Goal: Obtain resource: Download file/media

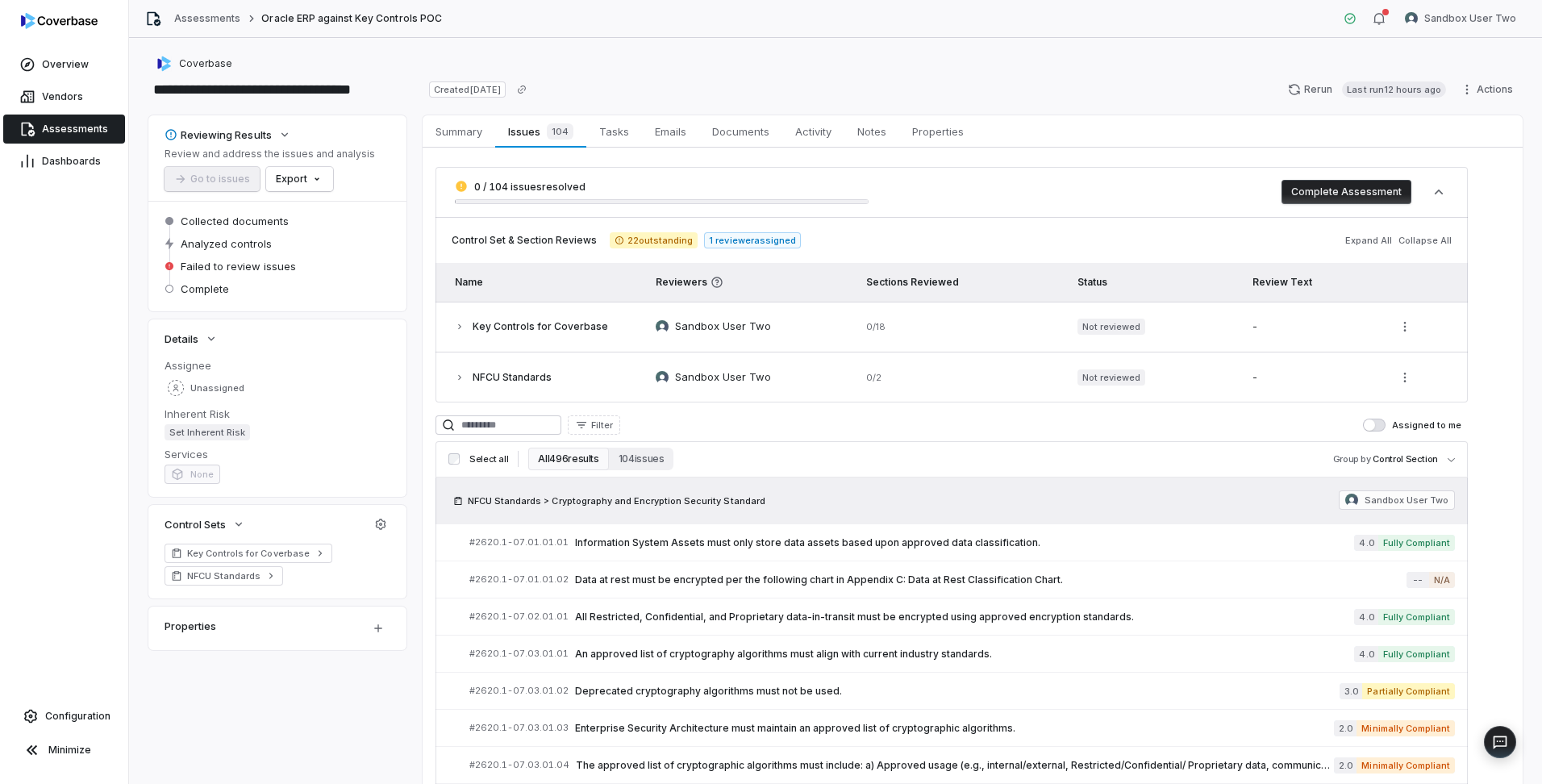
click at [567, 458] on button "All 496 results" at bounding box center [568, 458] width 80 height 22
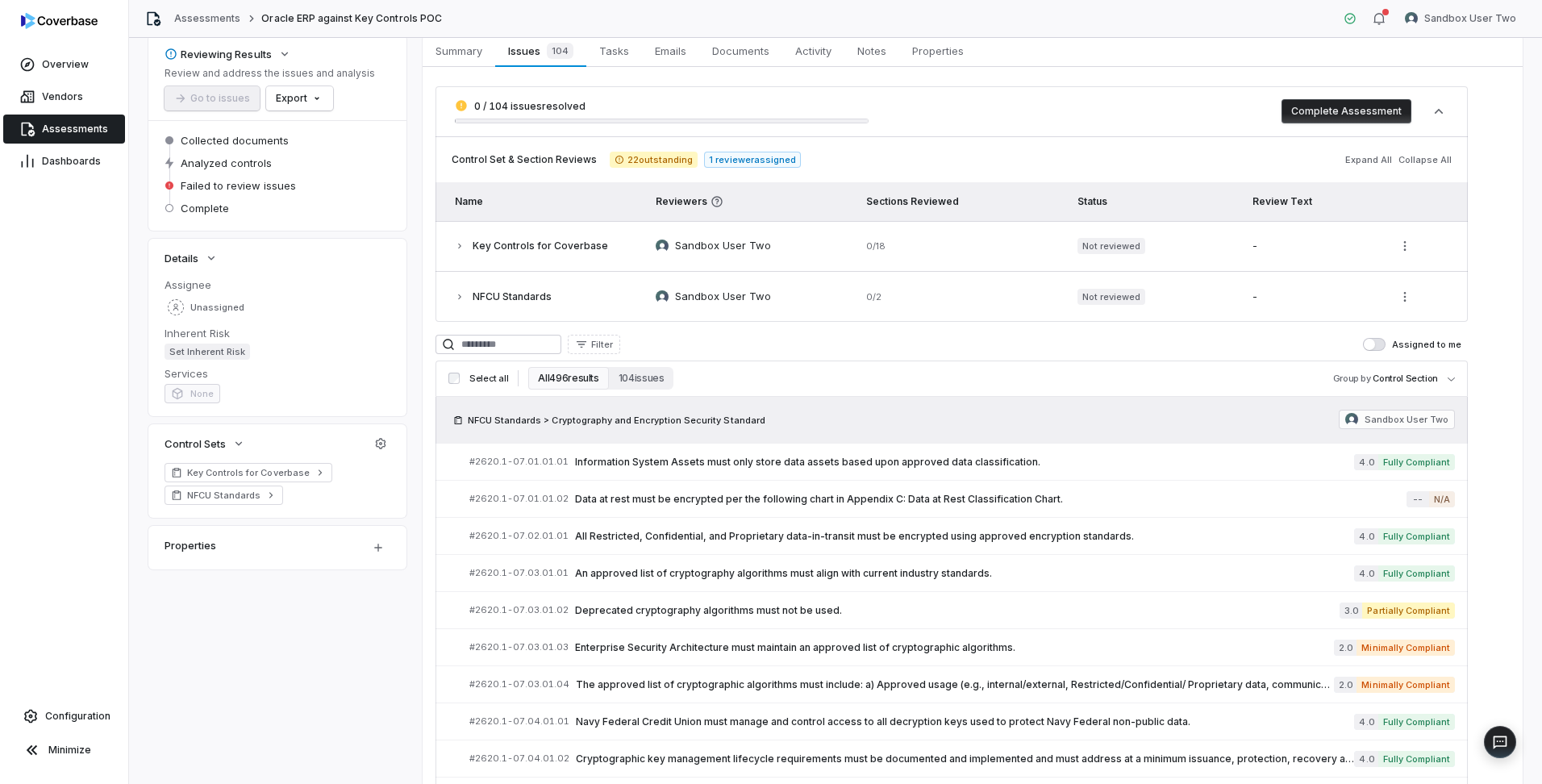
scroll to position [161, 0]
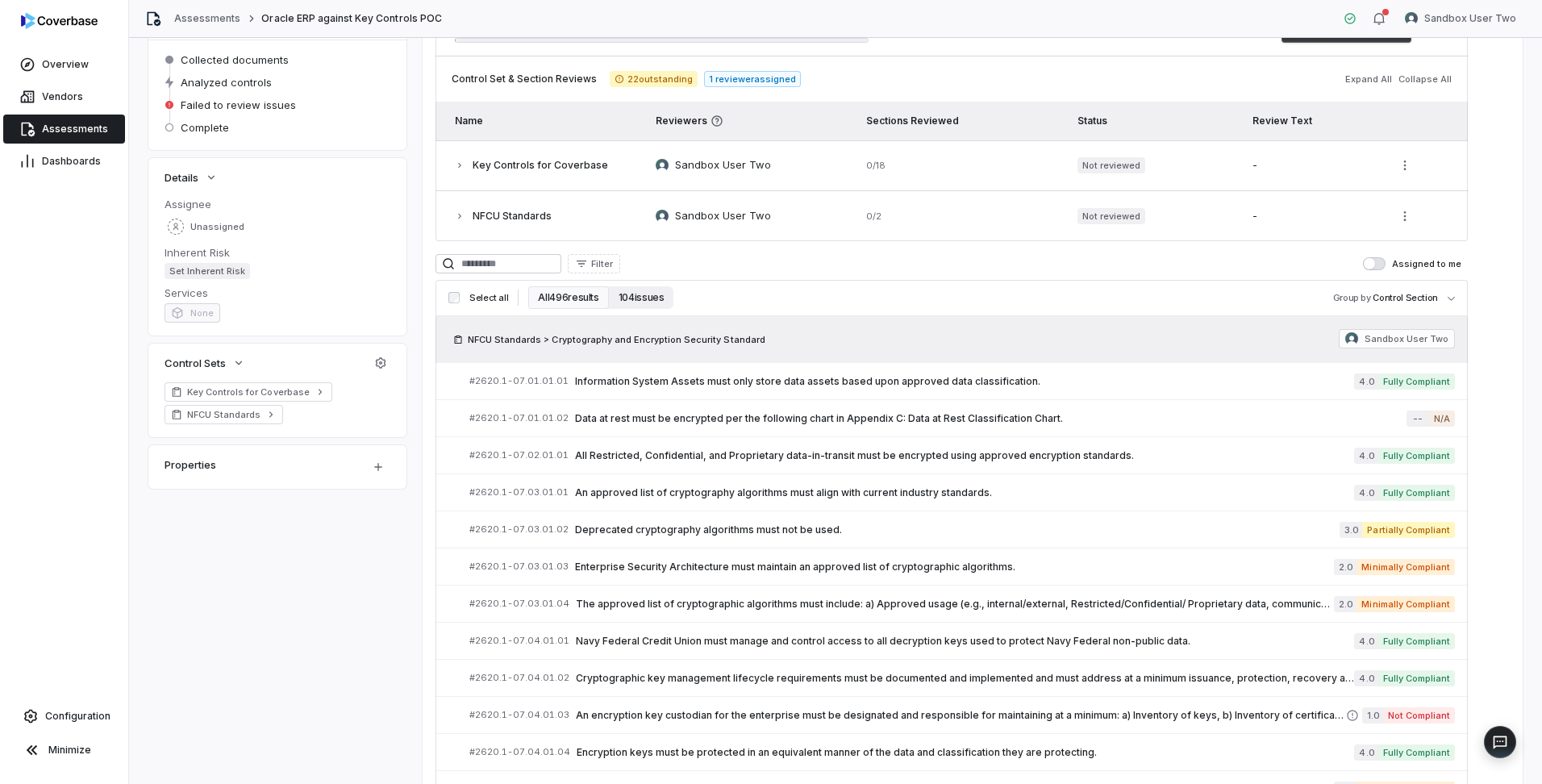
click at [637, 297] on button "104 issues" at bounding box center [641, 297] width 66 height 22
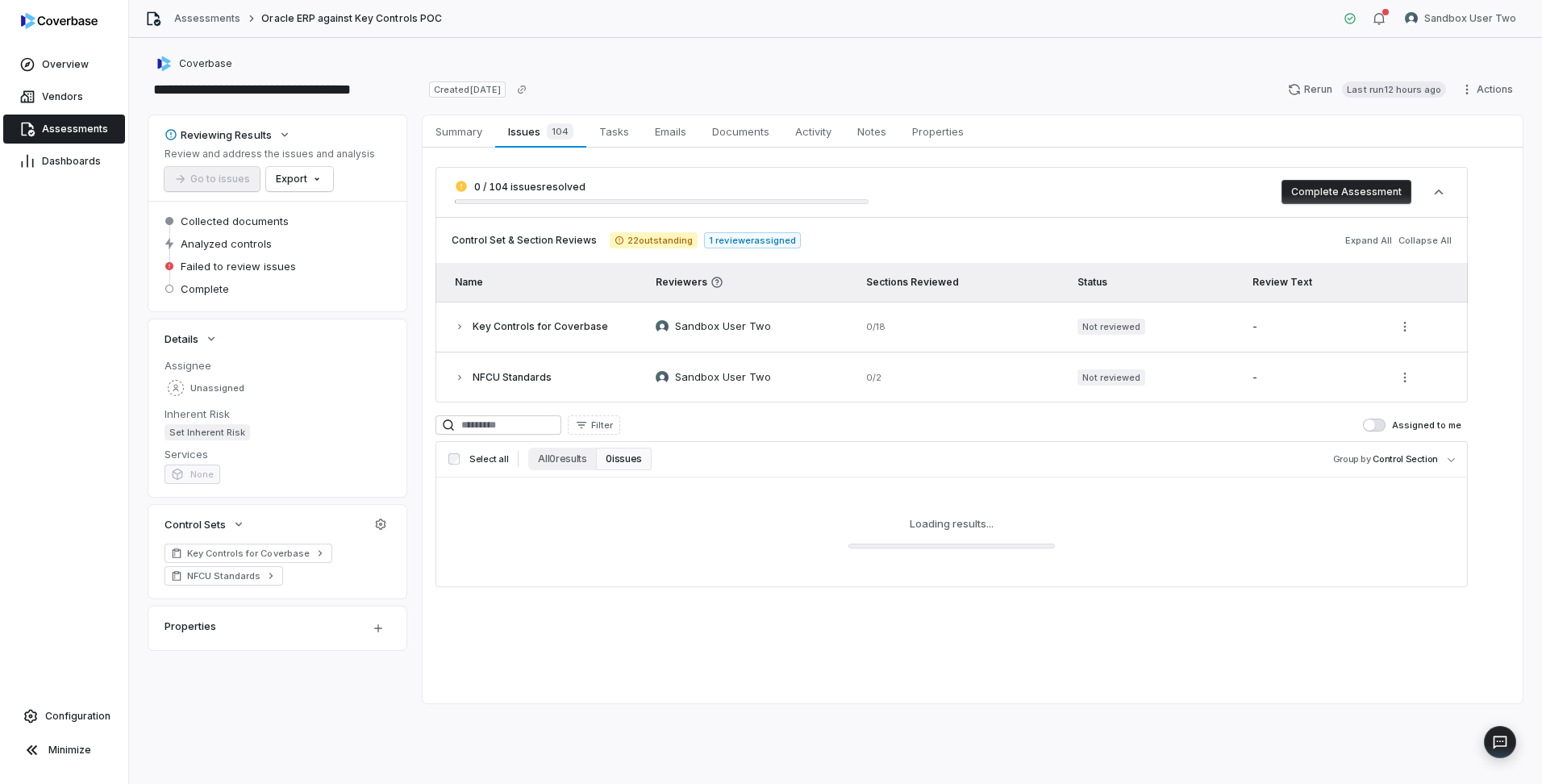
scroll to position [0, 0]
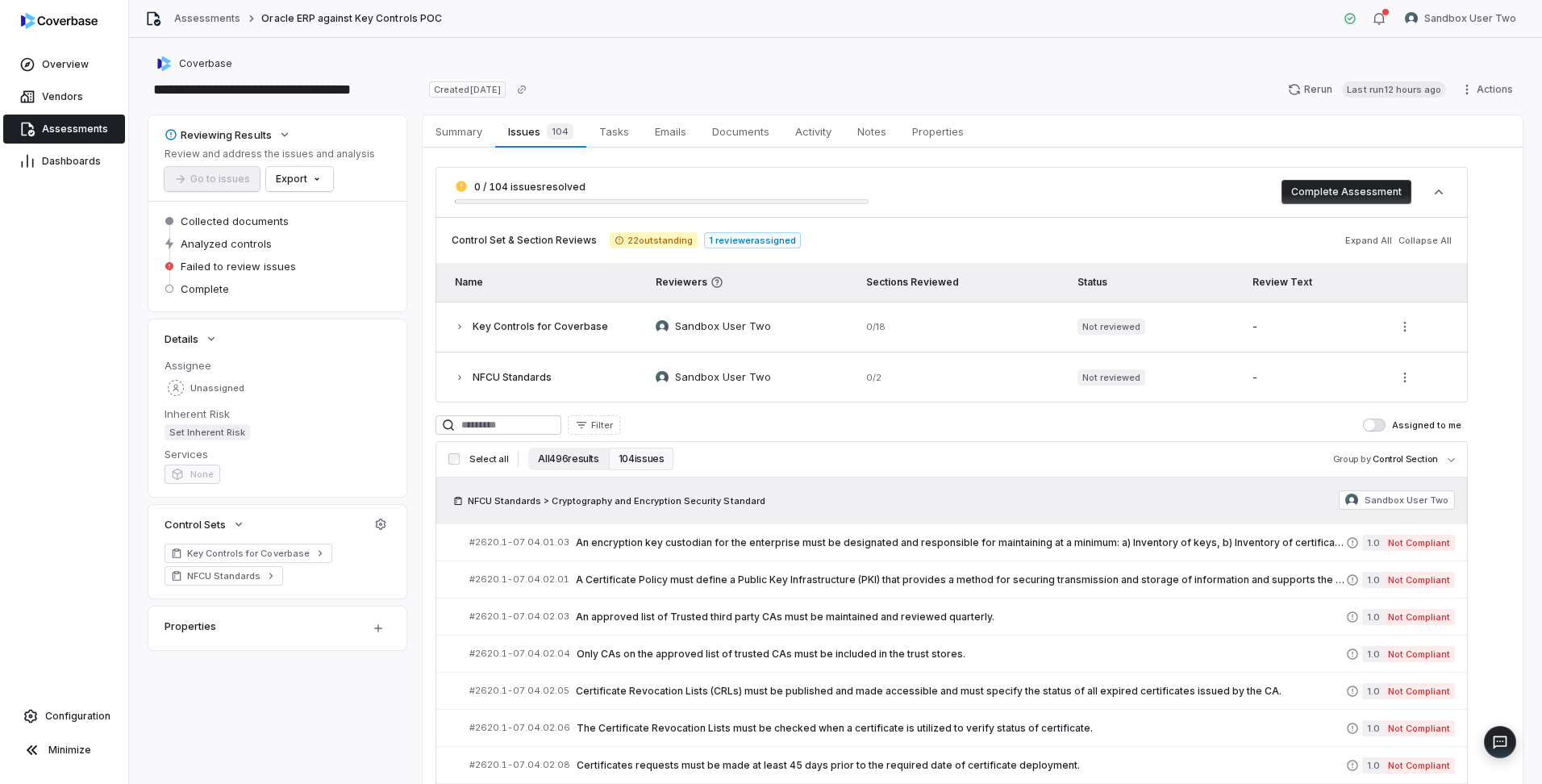
click at [574, 457] on button "All 496 results" at bounding box center [568, 458] width 80 height 22
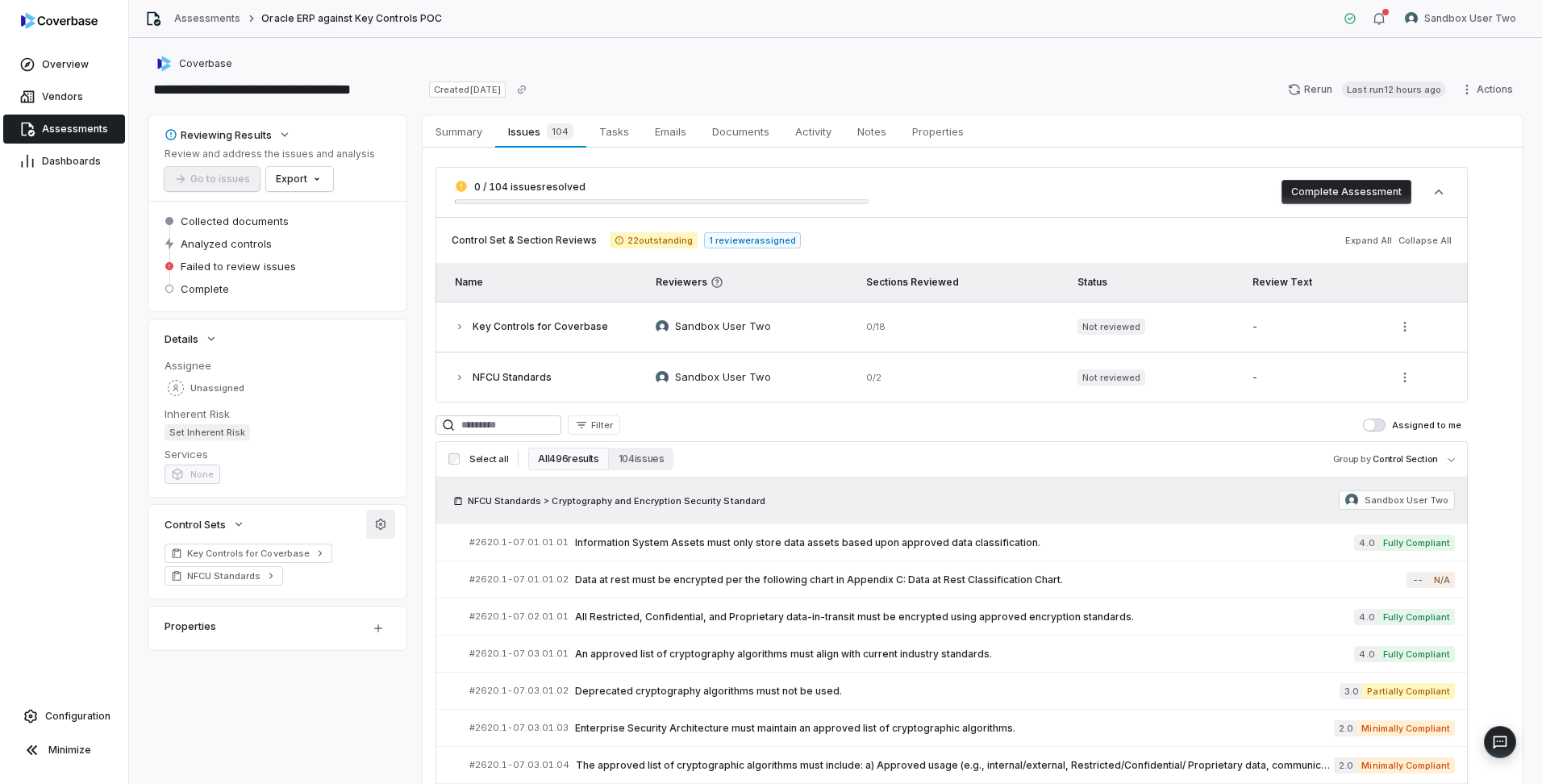
click at [383, 519] on icon "button" at bounding box center [381, 524] width 13 height 13
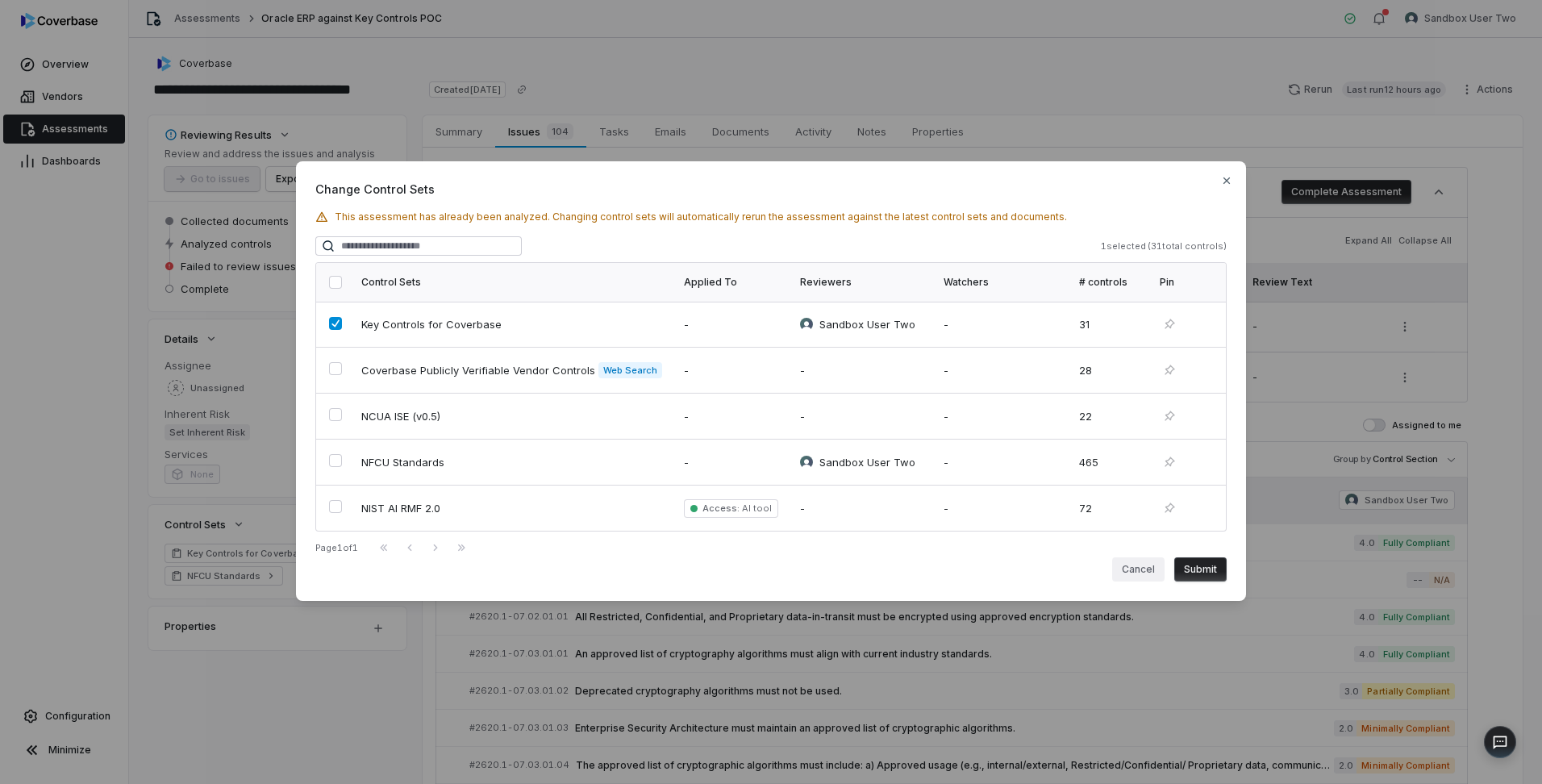
click at [1139, 568] on button "Cancel" at bounding box center [1138, 569] width 53 height 24
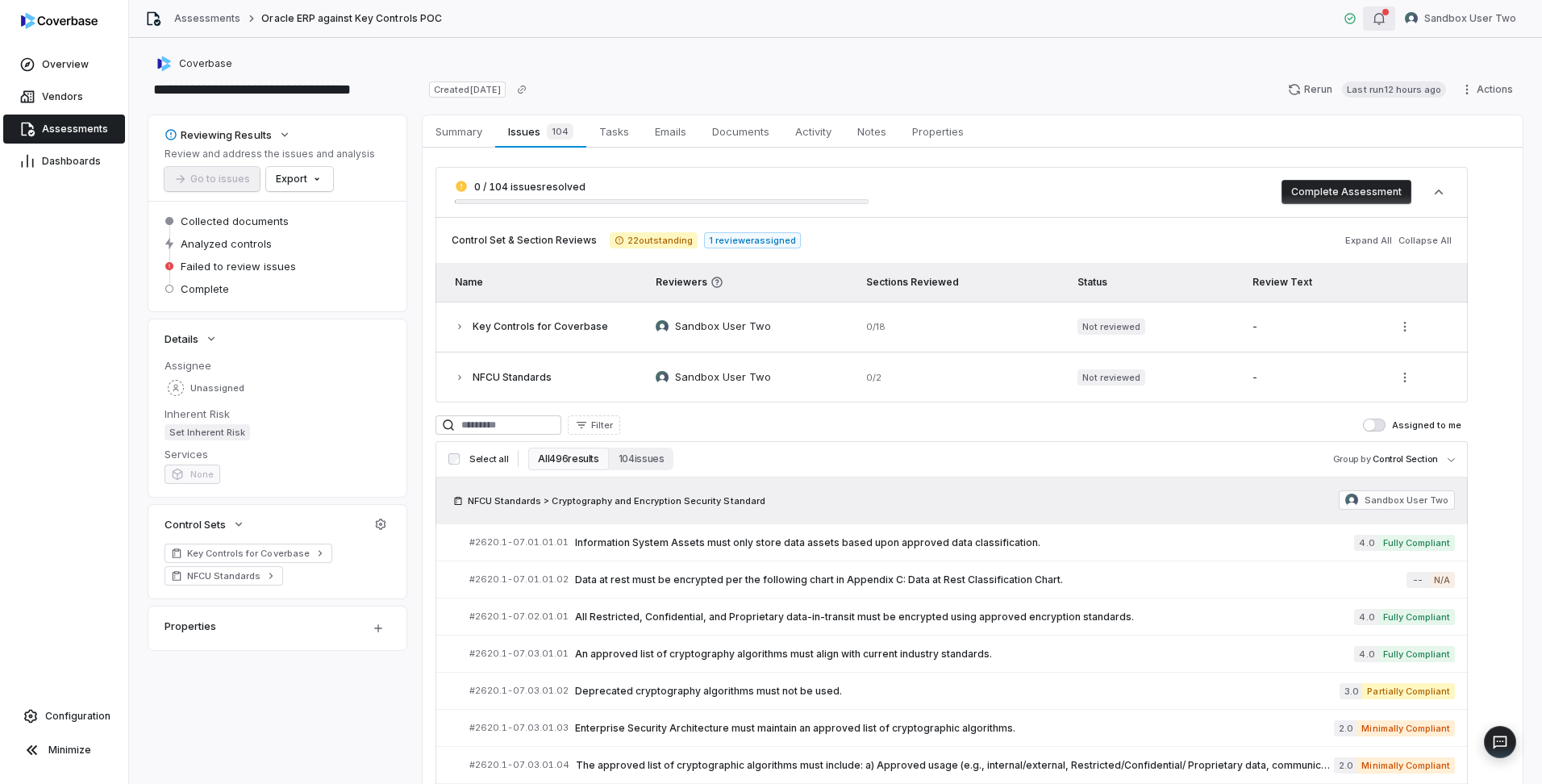
click at [1386, 22] on icon "button" at bounding box center [1380, 18] width 13 height 13
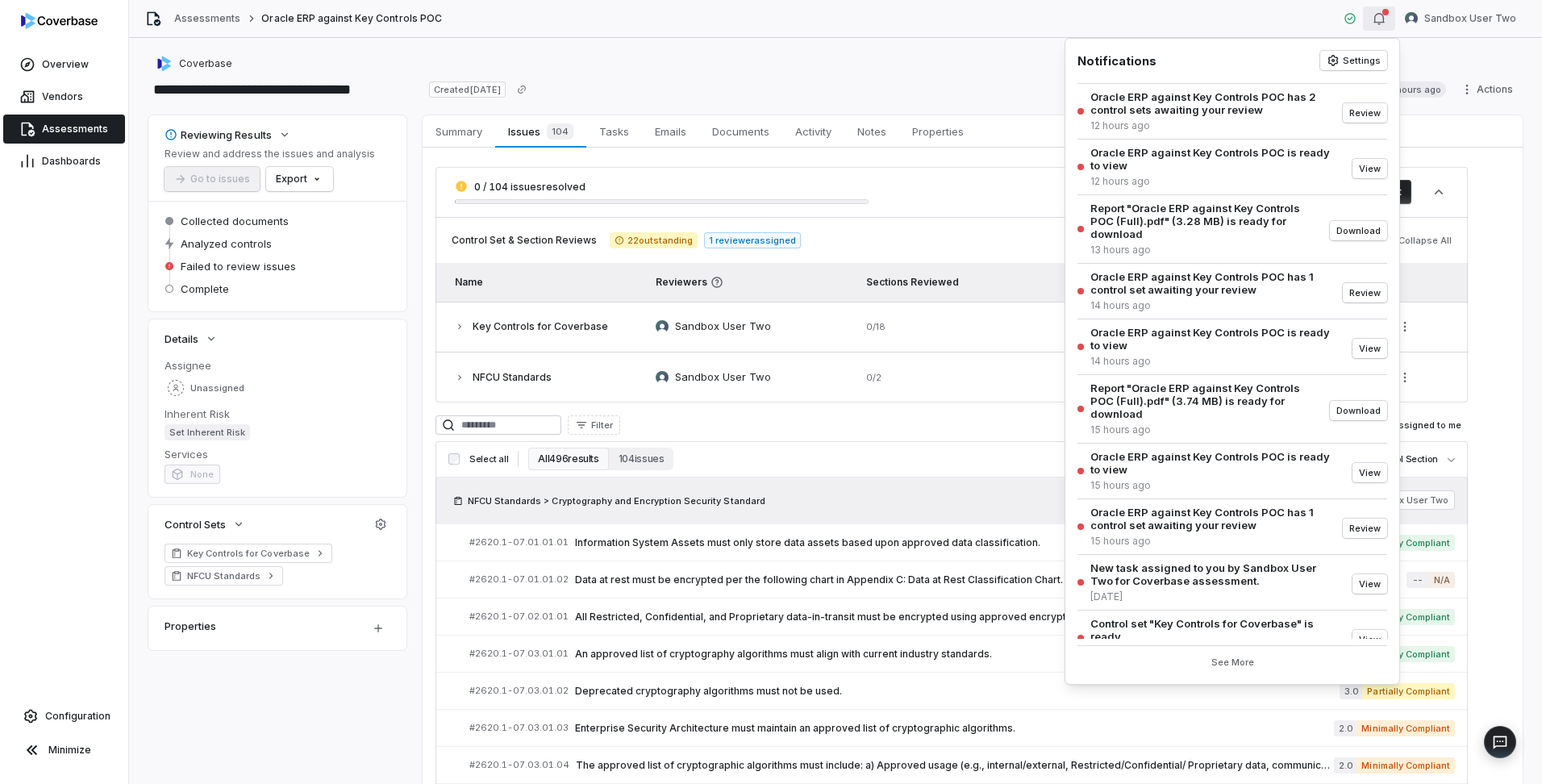
scroll to position [20, 0]
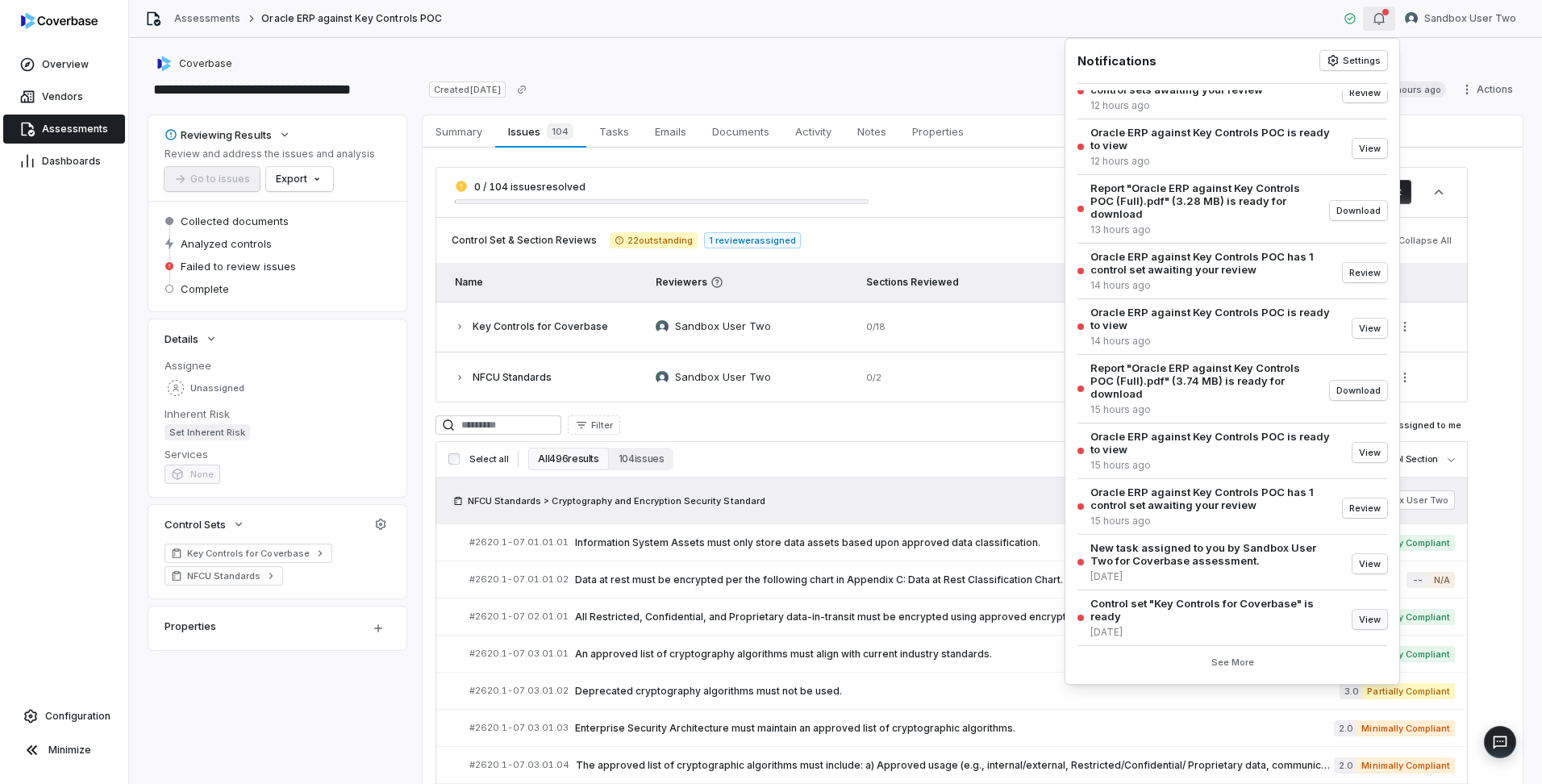
click at [1361, 614] on button "View" at bounding box center [1370, 619] width 35 height 19
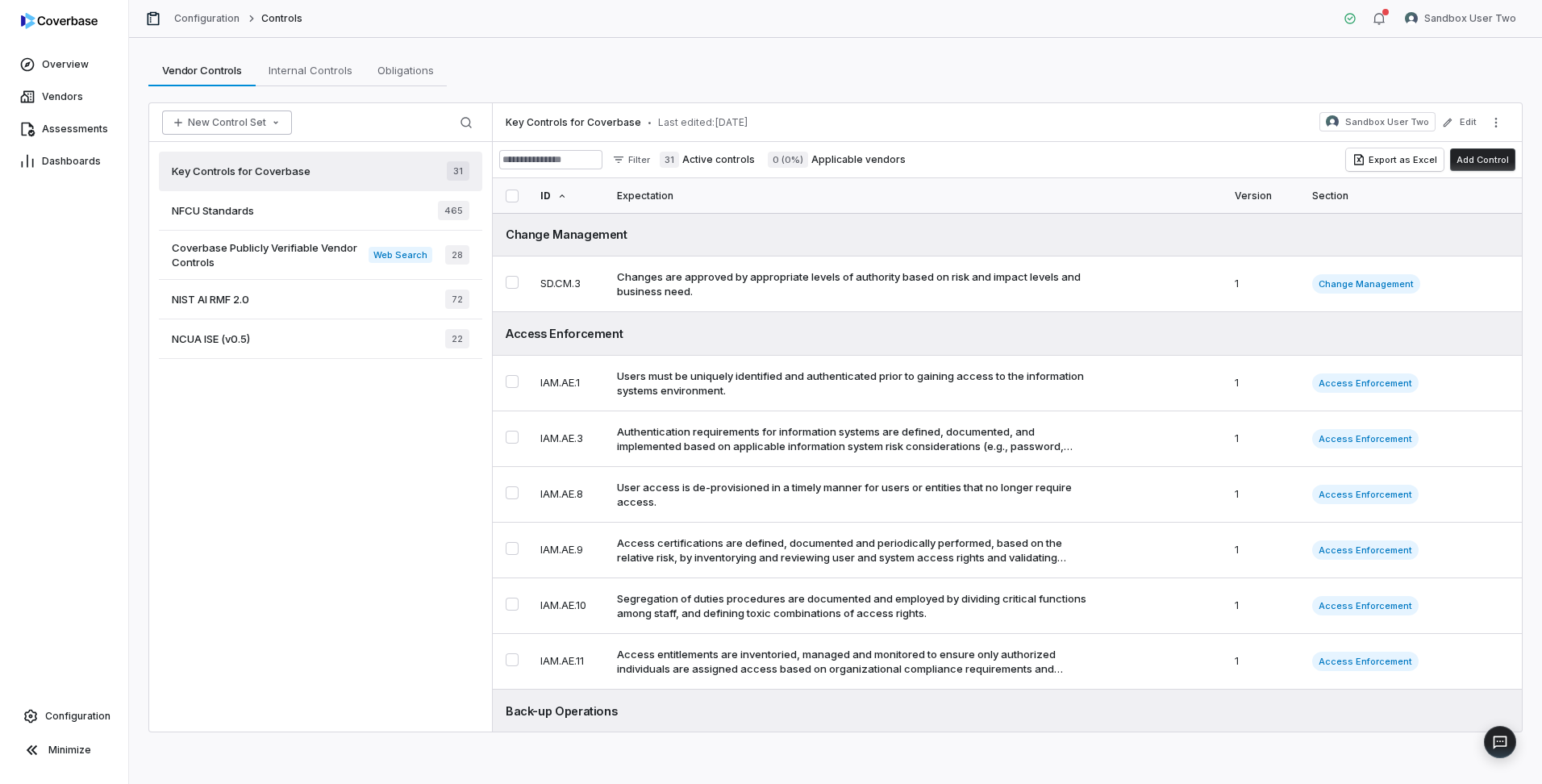
click at [253, 118] on button "New Control Set" at bounding box center [227, 123] width 130 height 24
click at [252, 159] on div "Upload Spreadsheet" at bounding box center [247, 157] width 157 height 26
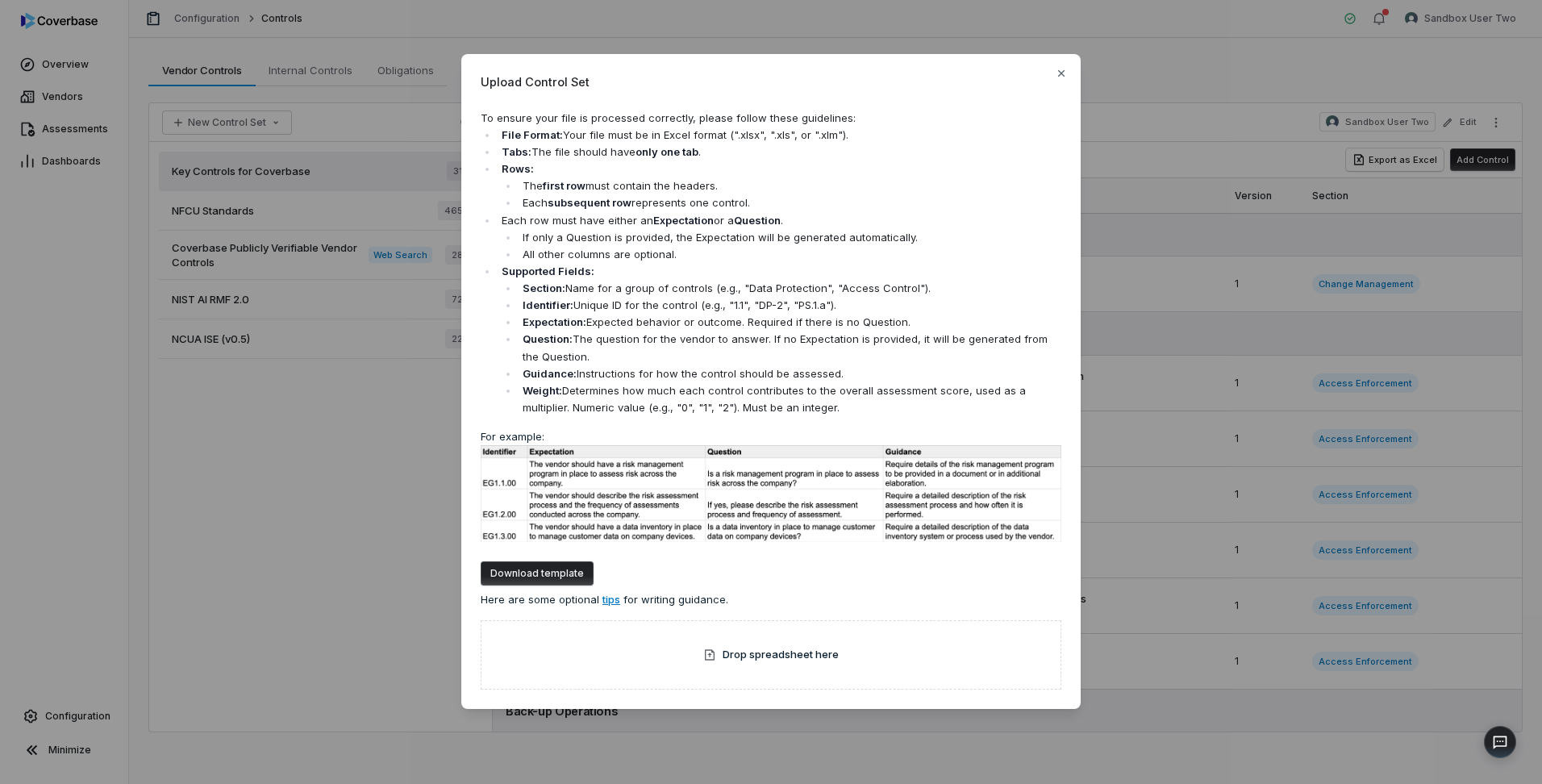
click at [511, 574] on button "Download template" at bounding box center [537, 573] width 113 height 24
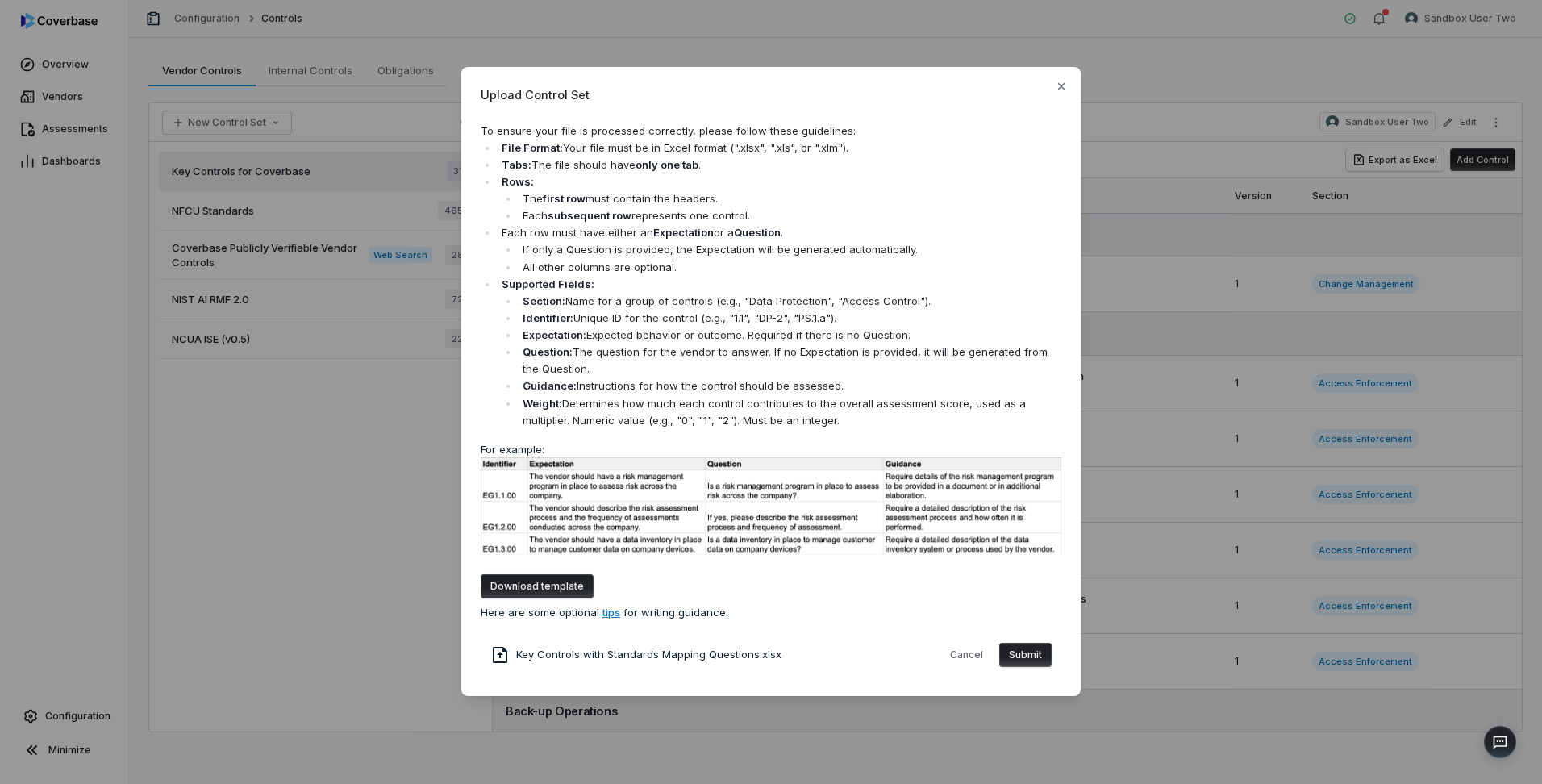
click at [1024, 655] on button "Submit" at bounding box center [1025, 655] width 53 height 24
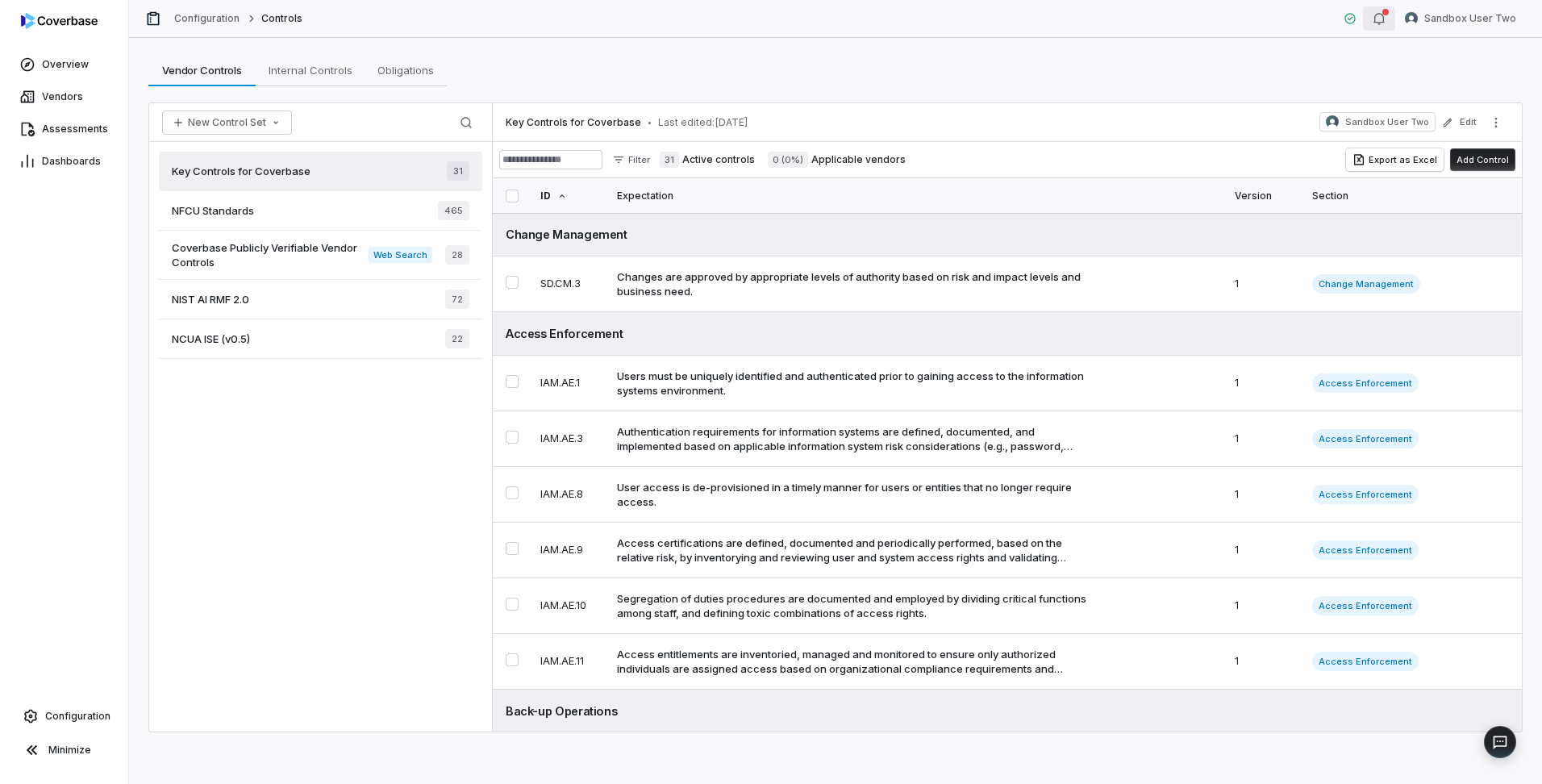
click at [1393, 26] on button "button" at bounding box center [1379, 18] width 32 height 24
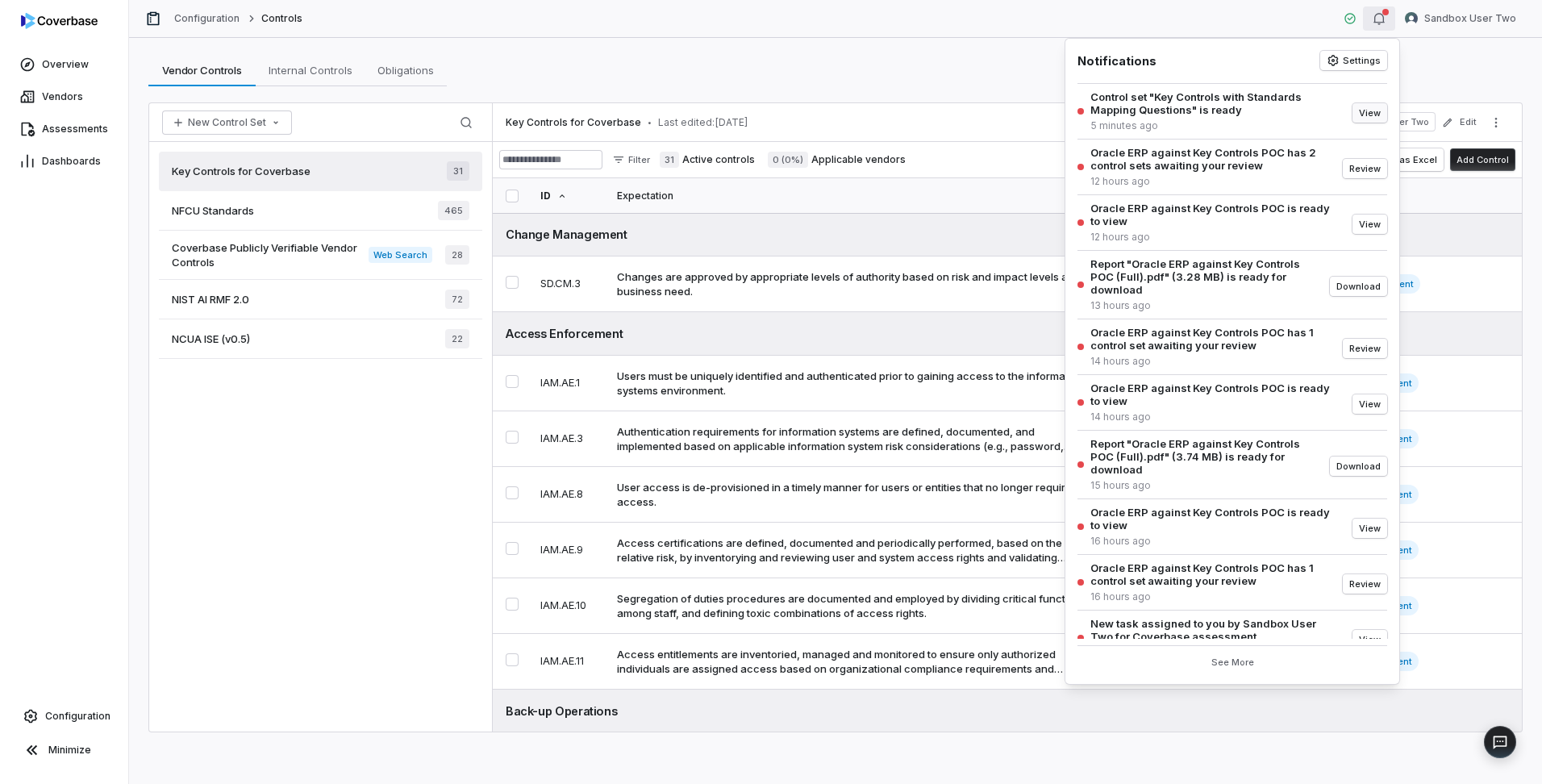
click at [1366, 111] on button "View" at bounding box center [1370, 113] width 35 height 19
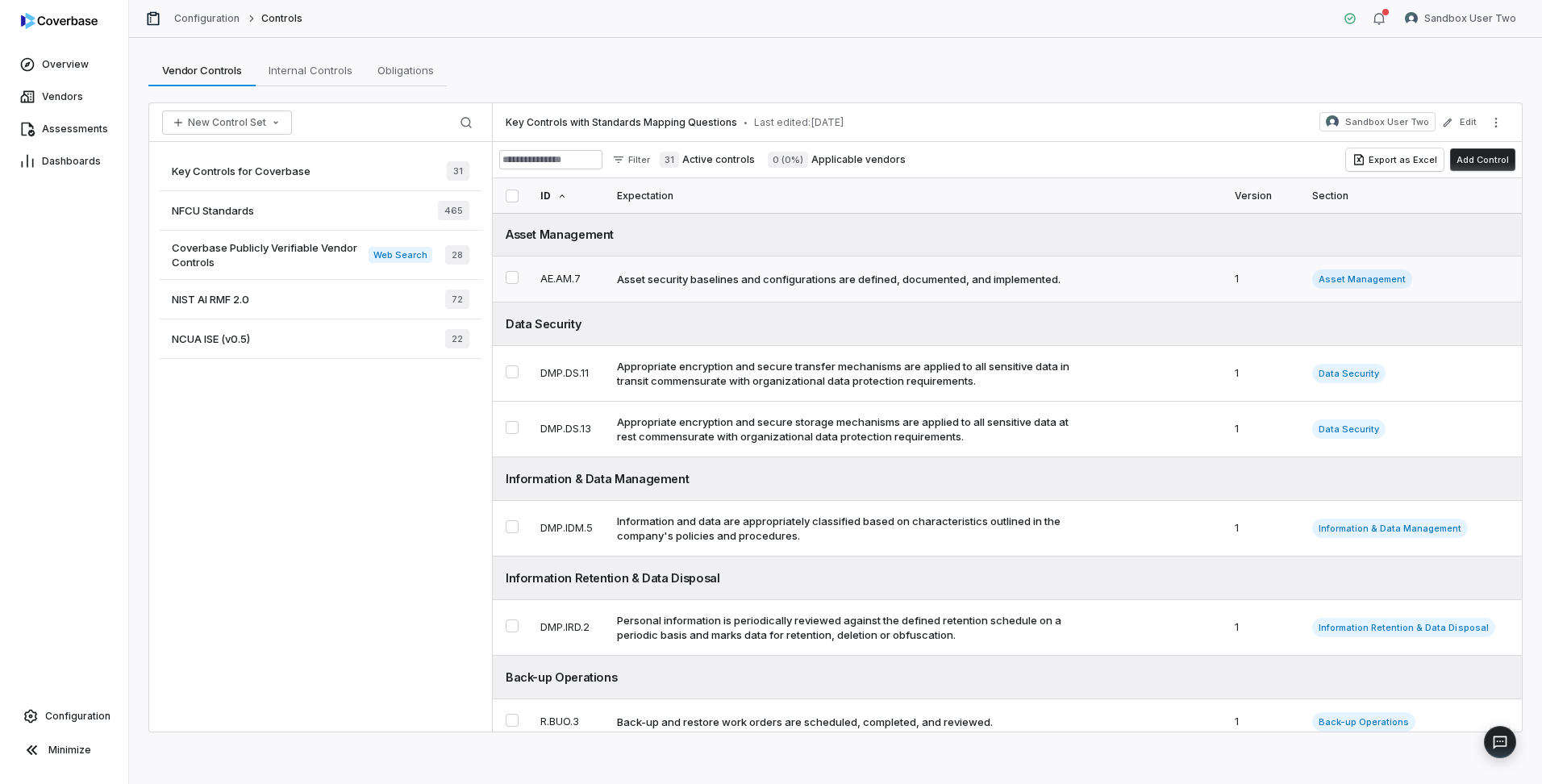
click at [883, 279] on div "Asset security baselines and configurations are defined, documented, and implem…" at bounding box center [839, 279] width 444 height 15
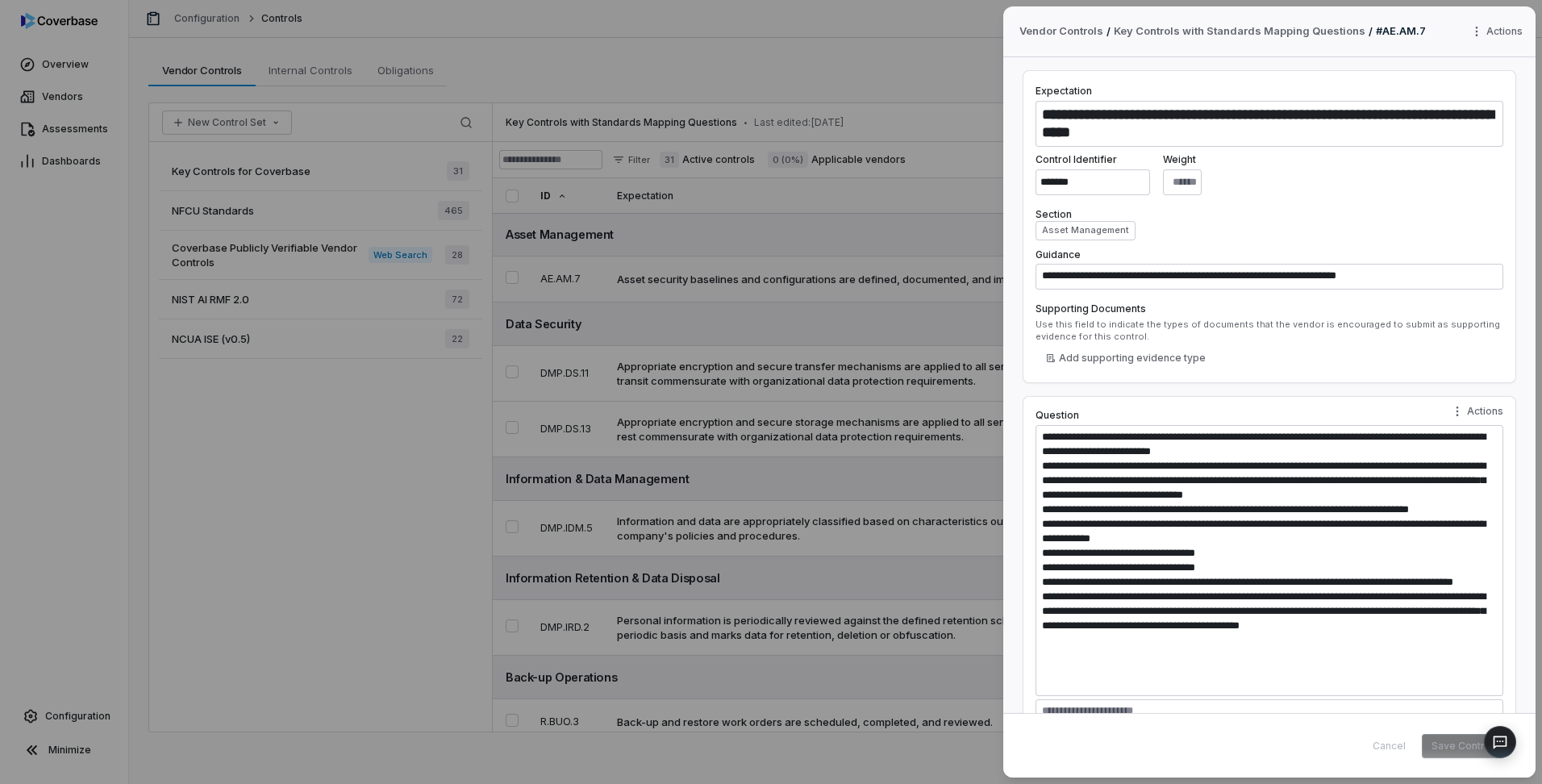
type textarea "*"
click at [863, 42] on div "**********" at bounding box center [771, 392] width 1542 height 784
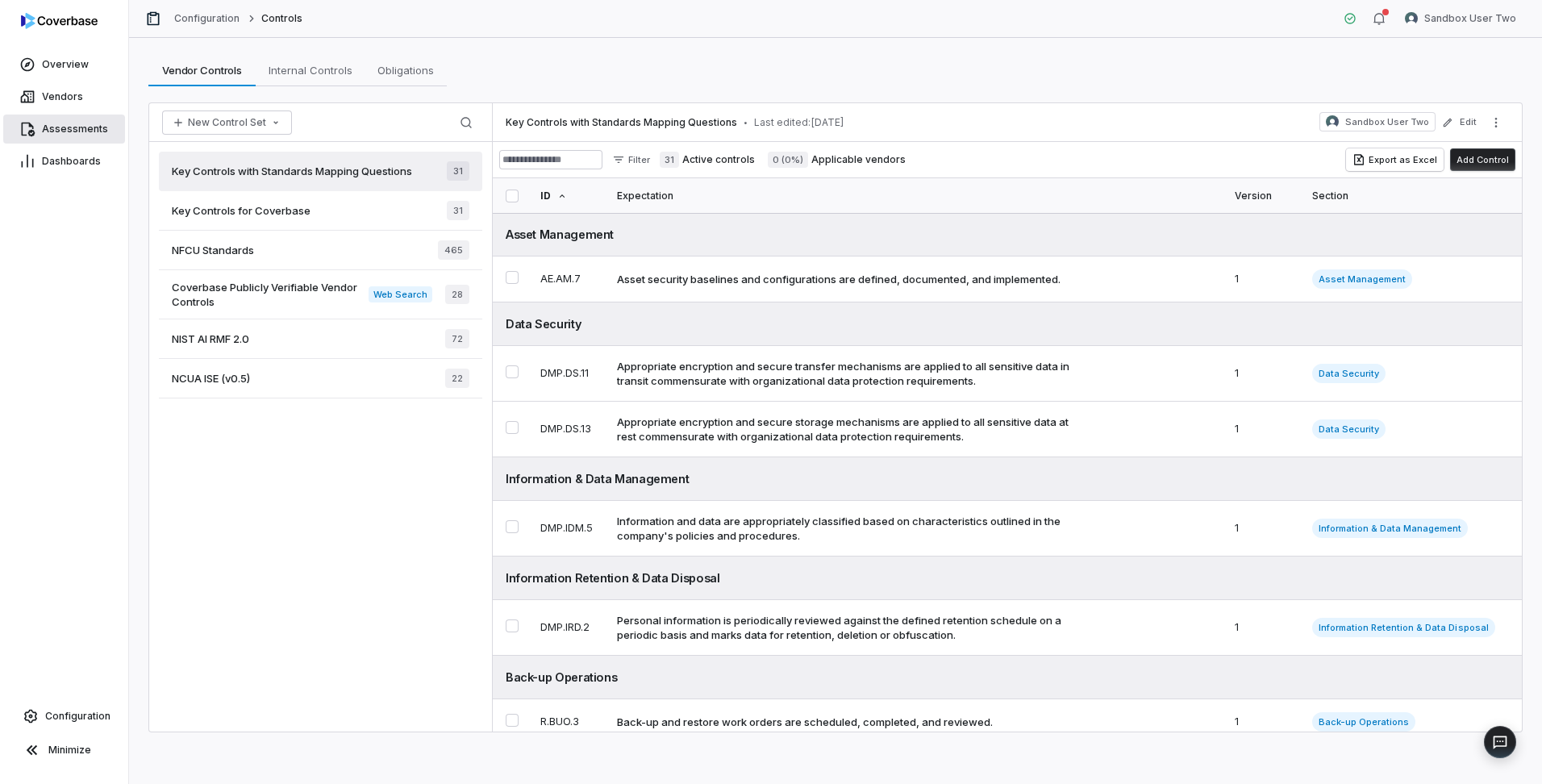
click at [90, 128] on span "Assessments" at bounding box center [75, 129] width 66 height 13
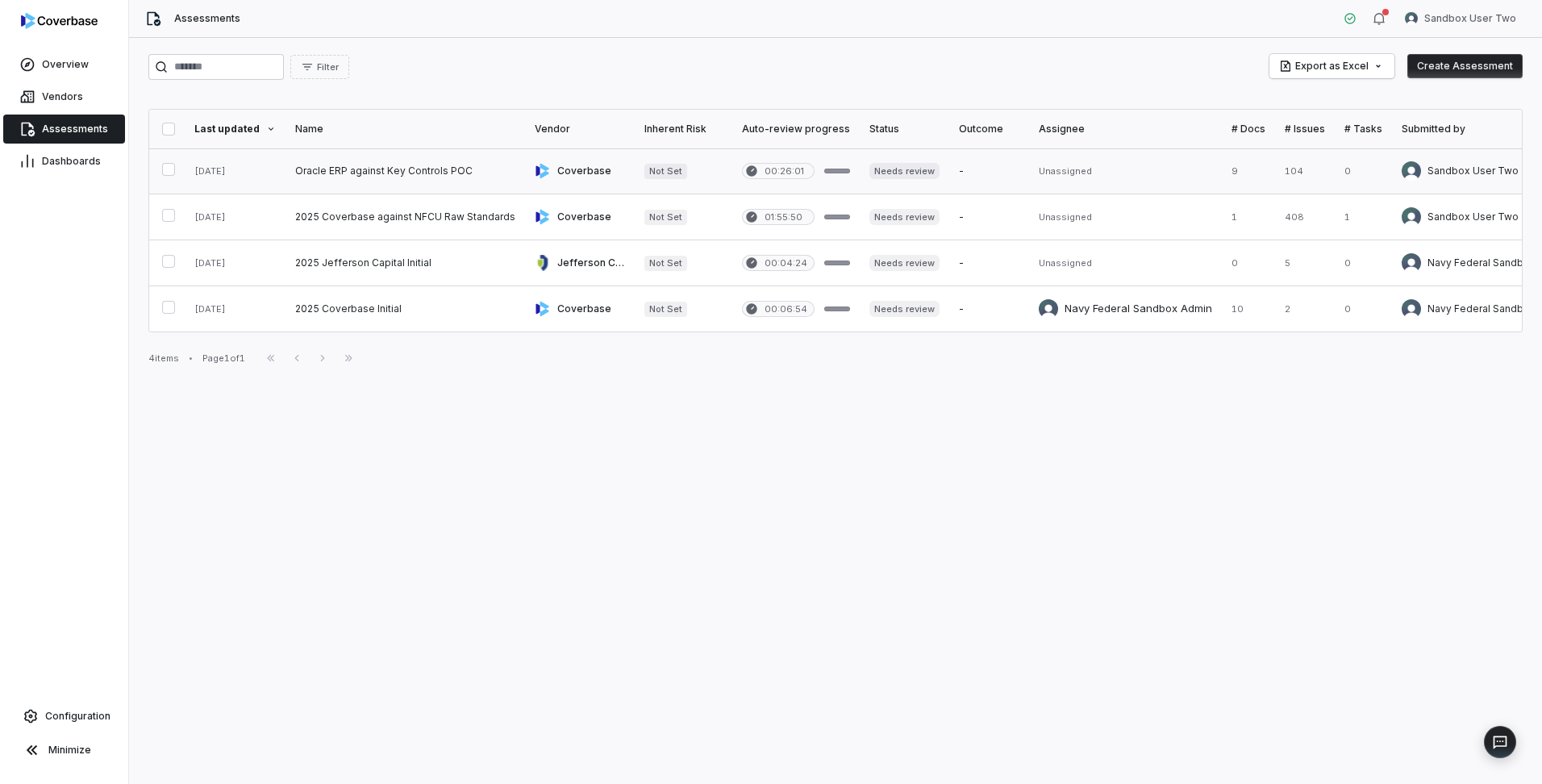
click at [467, 170] on link at bounding box center [405, 171] width 240 height 45
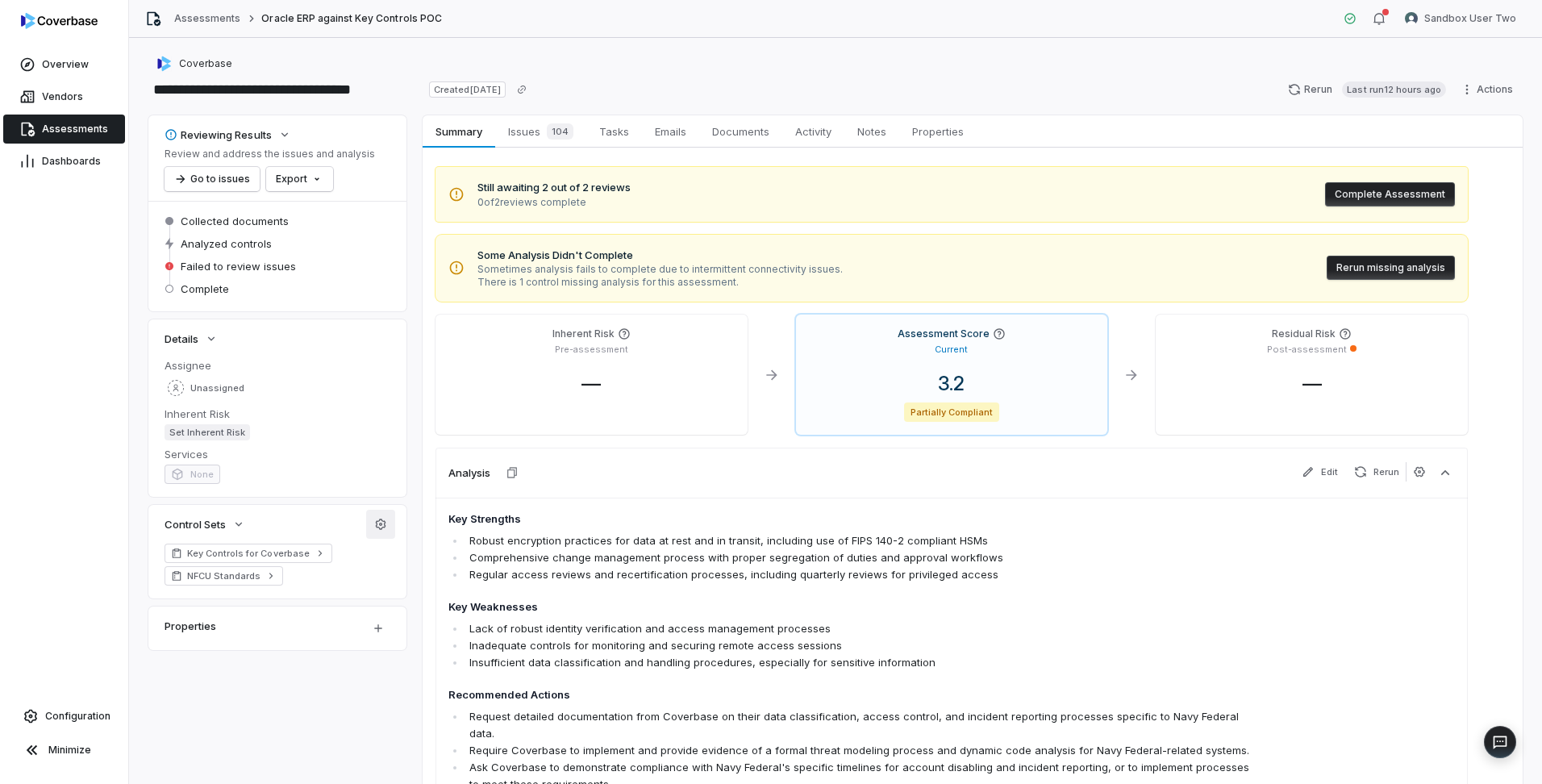
click at [388, 526] on button "button" at bounding box center [380, 523] width 29 height 29
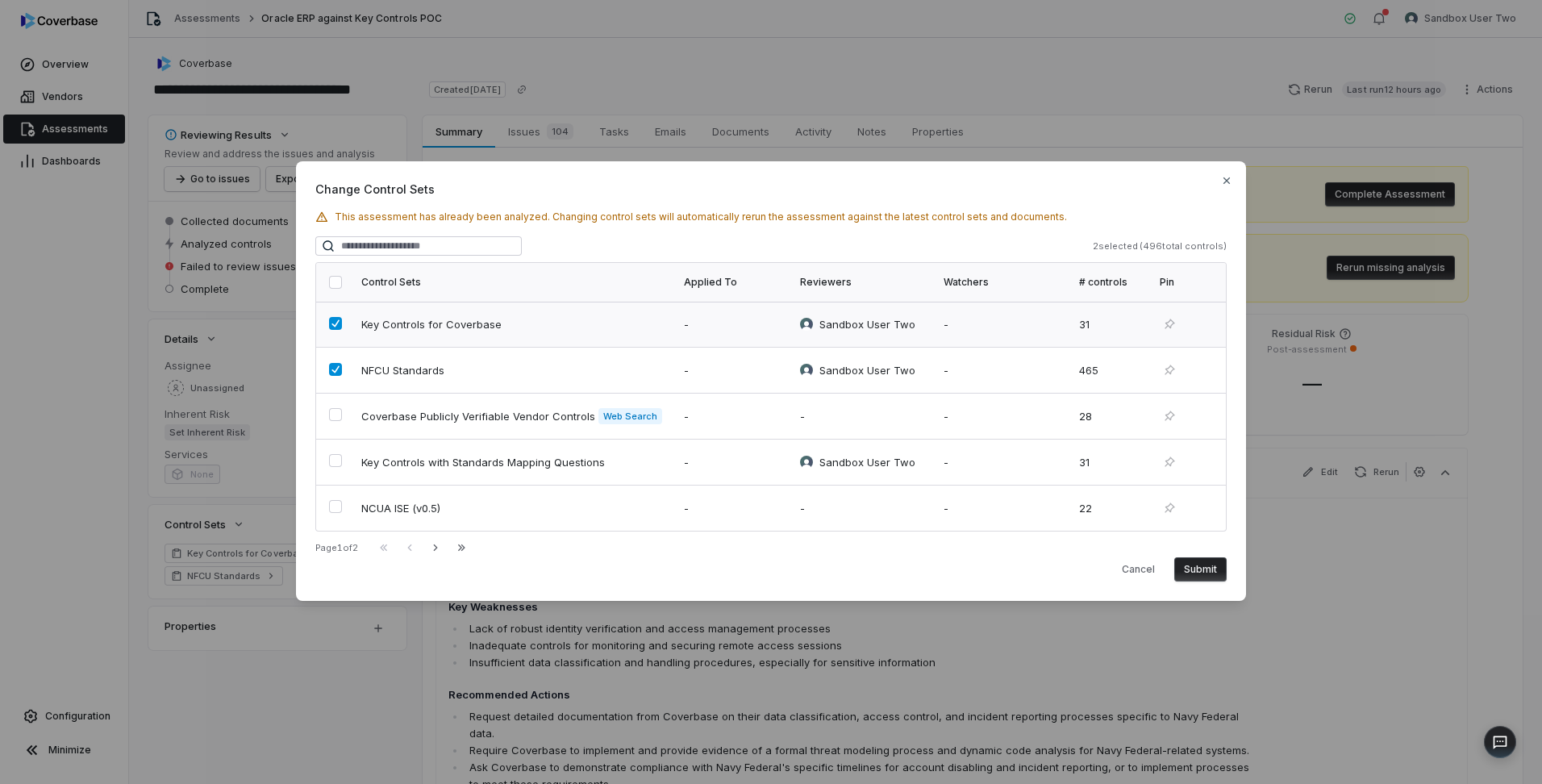
click at [334, 325] on button "button" at bounding box center [336, 323] width 13 height 13
click at [336, 374] on button "button" at bounding box center [336, 369] width 13 height 13
click at [339, 462] on button "button" at bounding box center [336, 460] width 13 height 13
click at [1210, 567] on button "Submit" at bounding box center [1201, 569] width 53 height 24
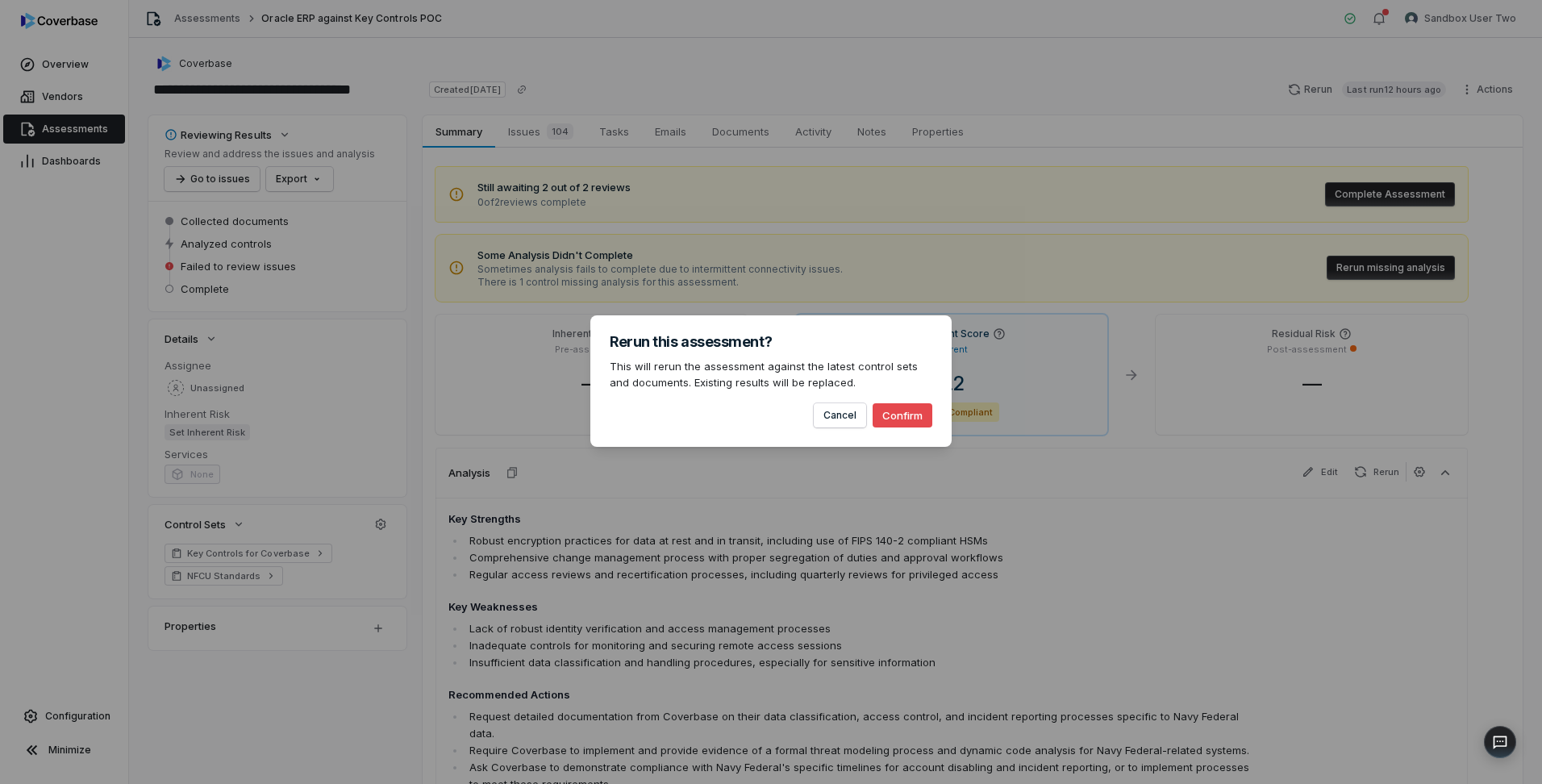
click at [896, 412] on button "Confirm" at bounding box center [902, 415] width 60 height 24
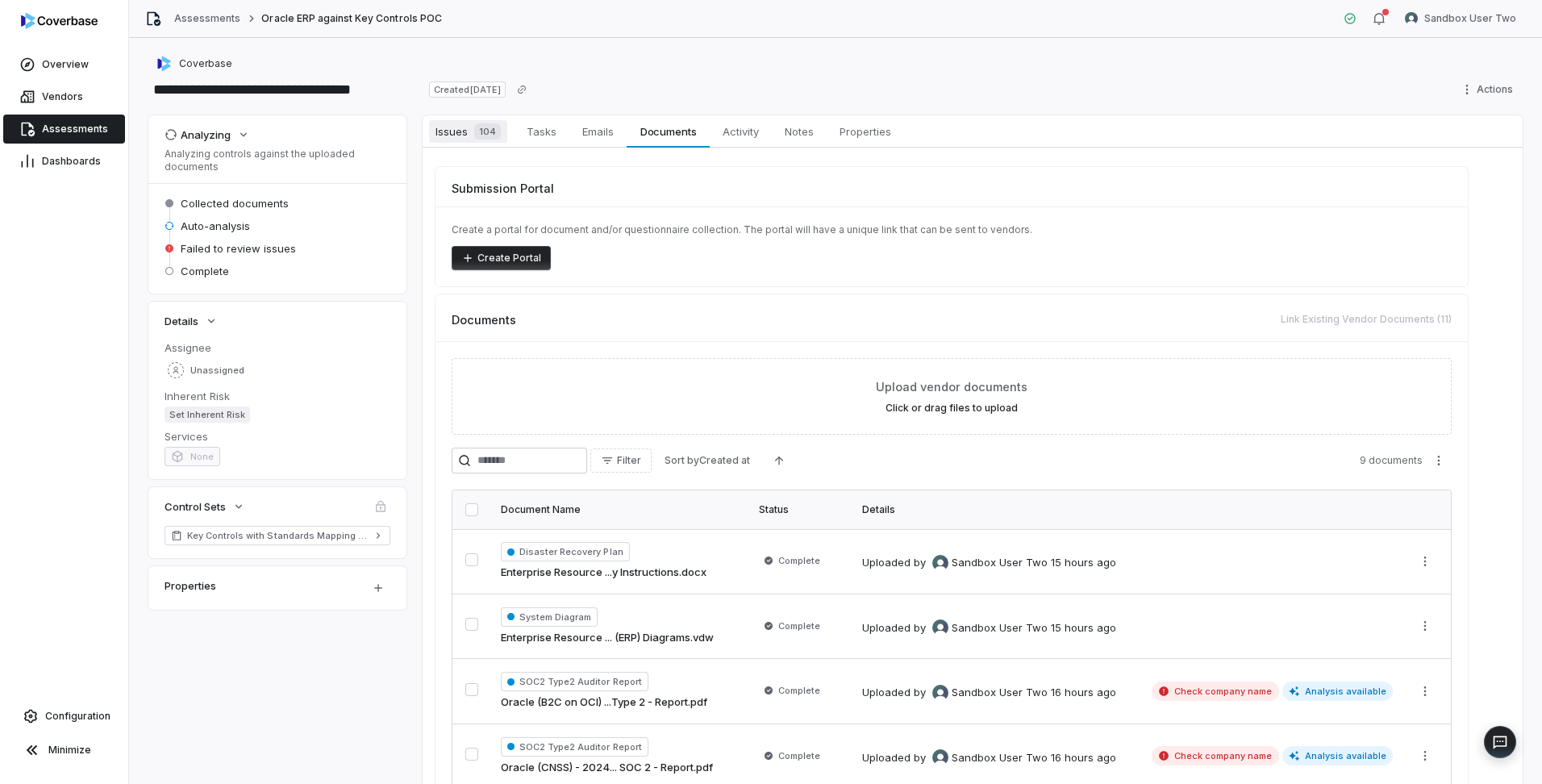
click at [449, 134] on span "Issues 104" at bounding box center [468, 131] width 78 height 22
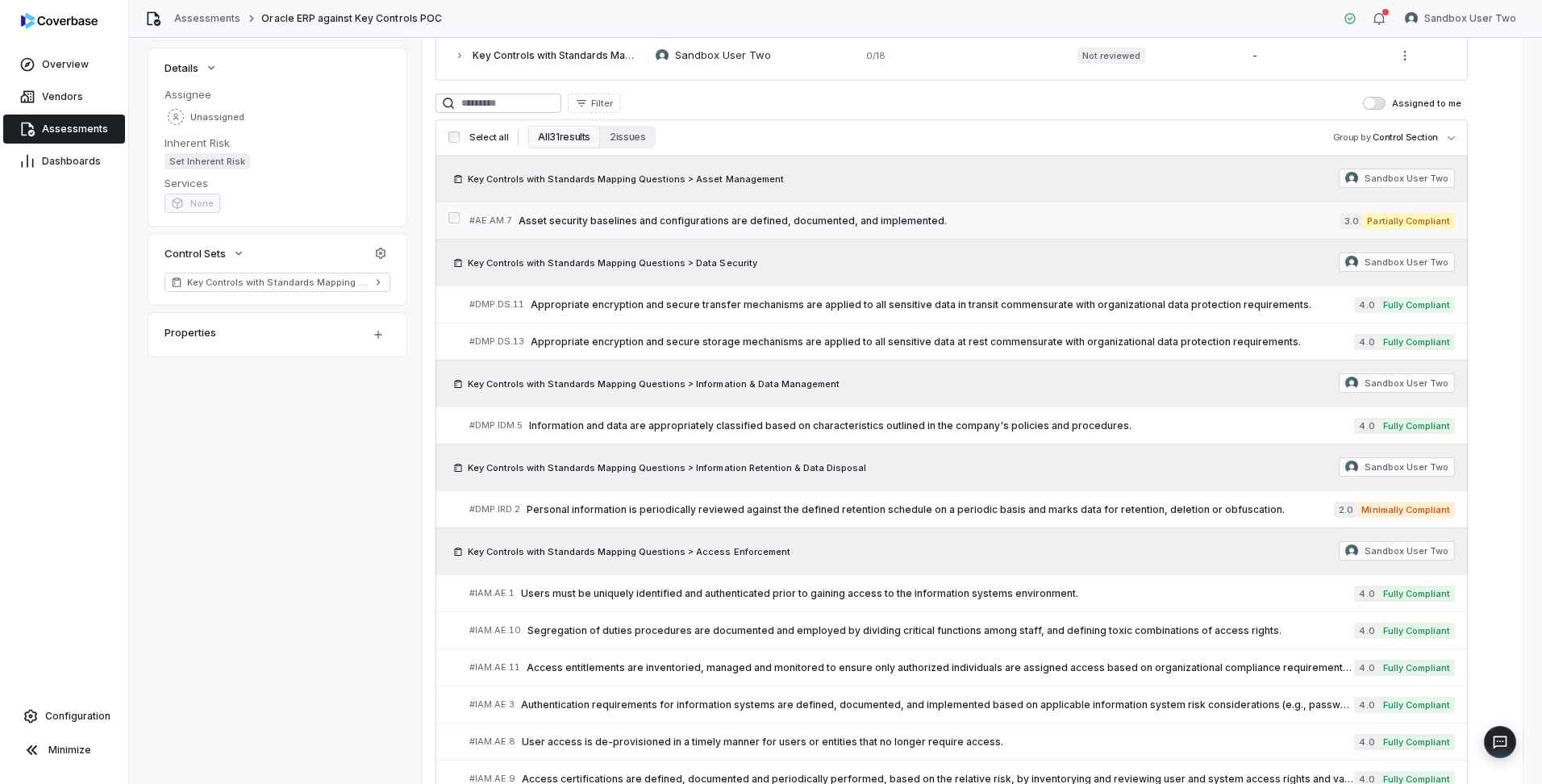
scroll to position [242, 0]
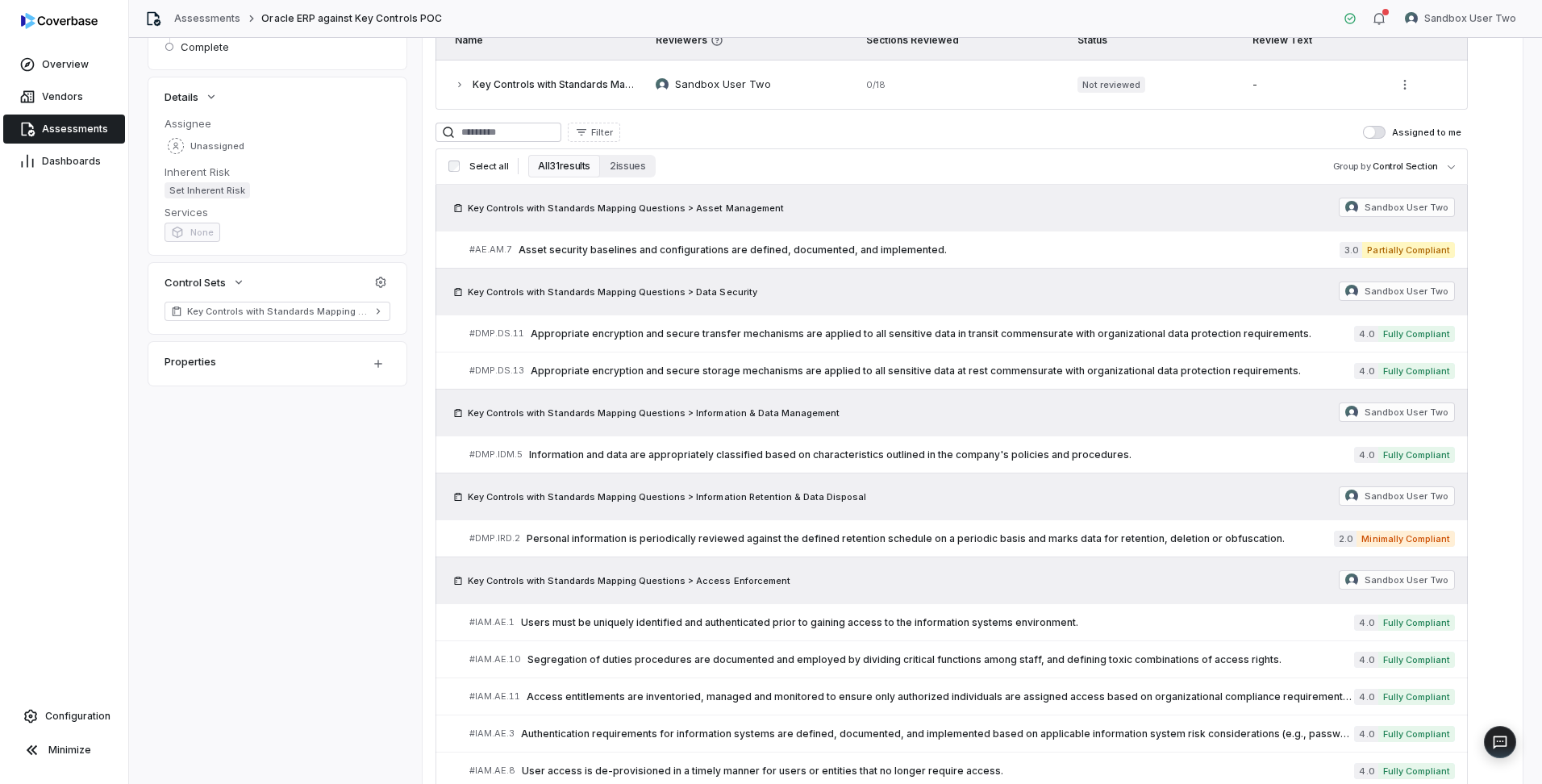
click at [556, 163] on button "All 31 results" at bounding box center [564, 166] width 72 height 22
click at [628, 165] on button "2 issues" at bounding box center [627, 166] width 54 height 22
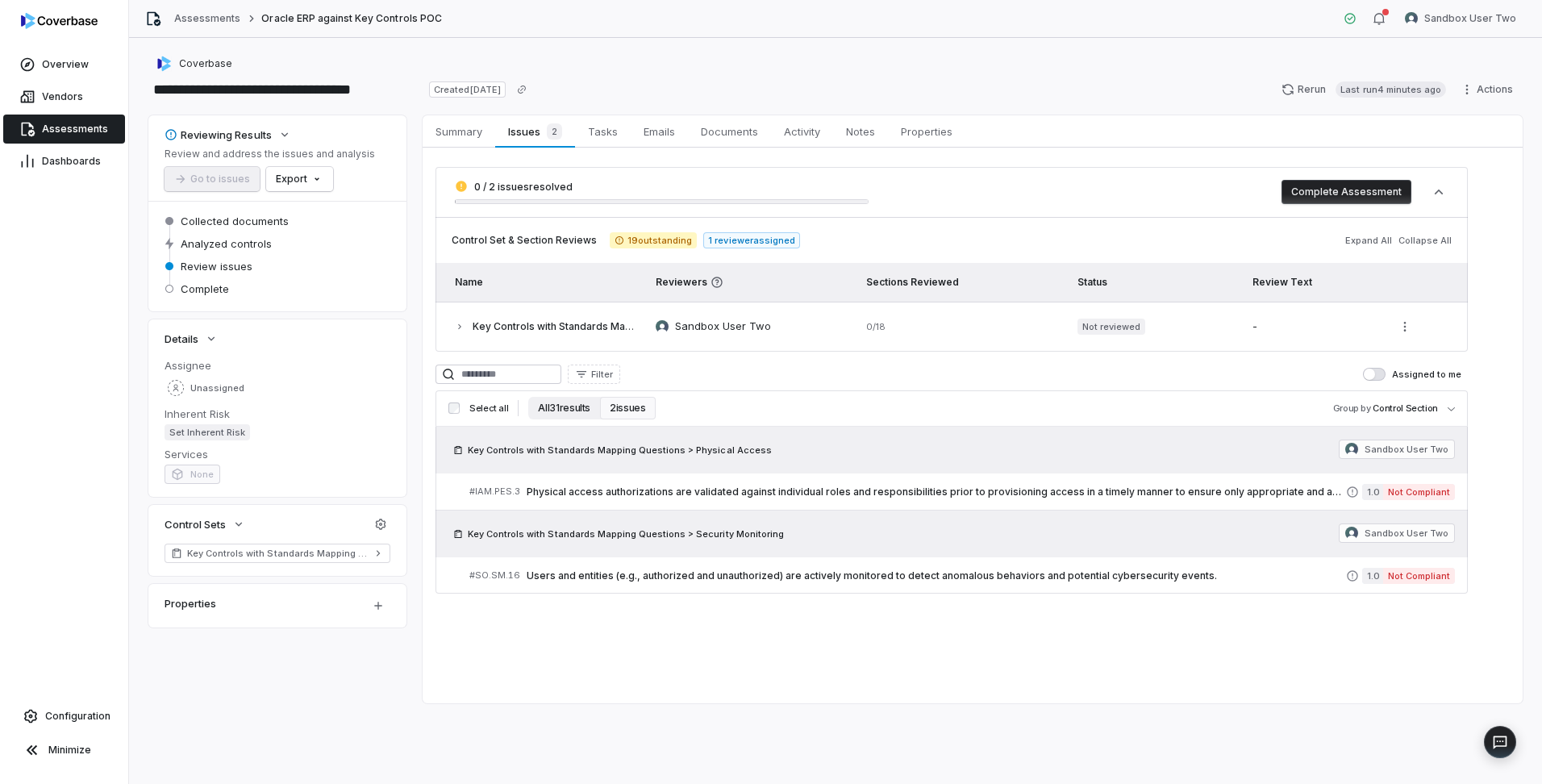
click at [549, 407] on button "All 31 results" at bounding box center [564, 408] width 72 height 22
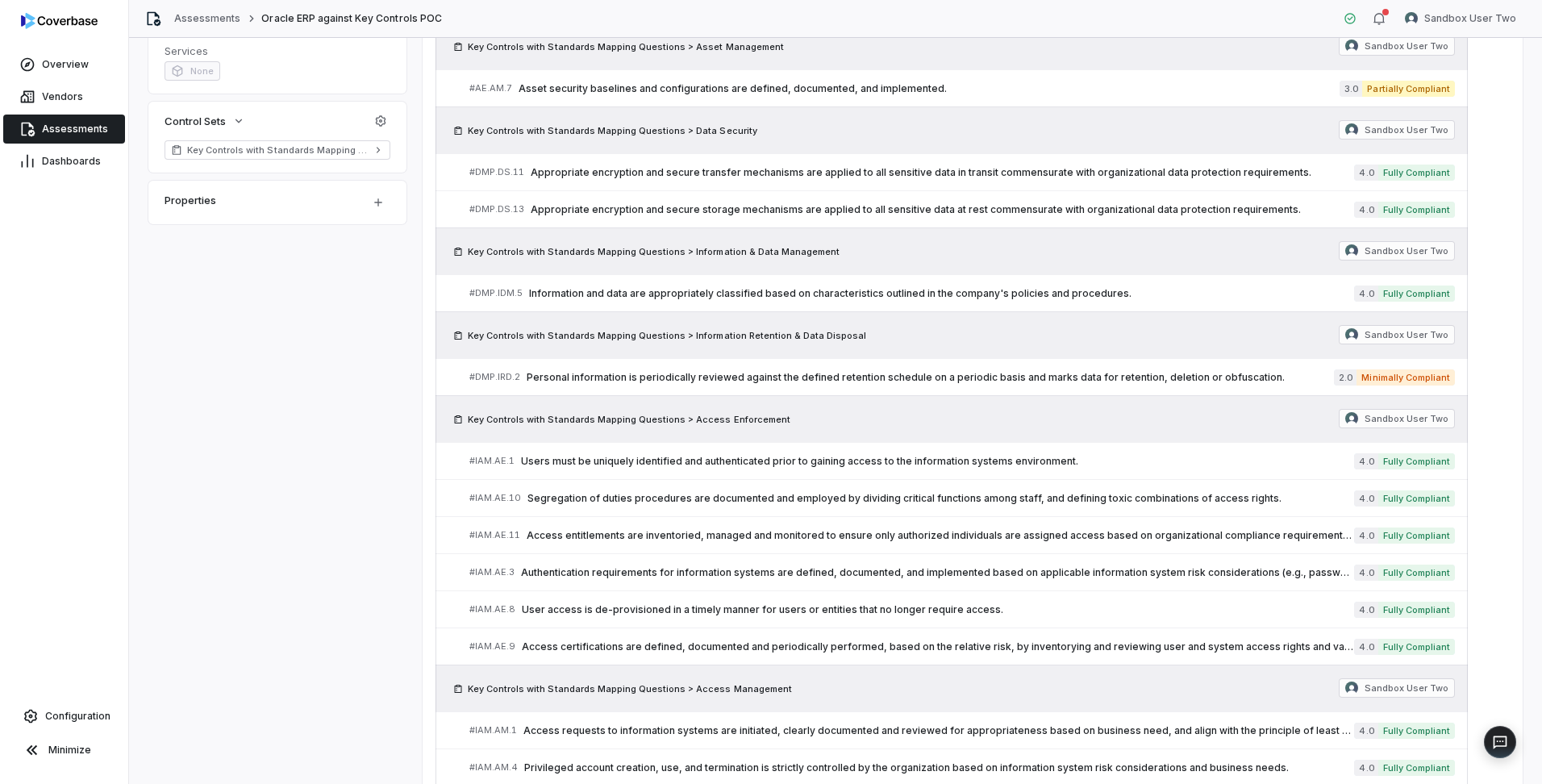
scroll to position [323, 0]
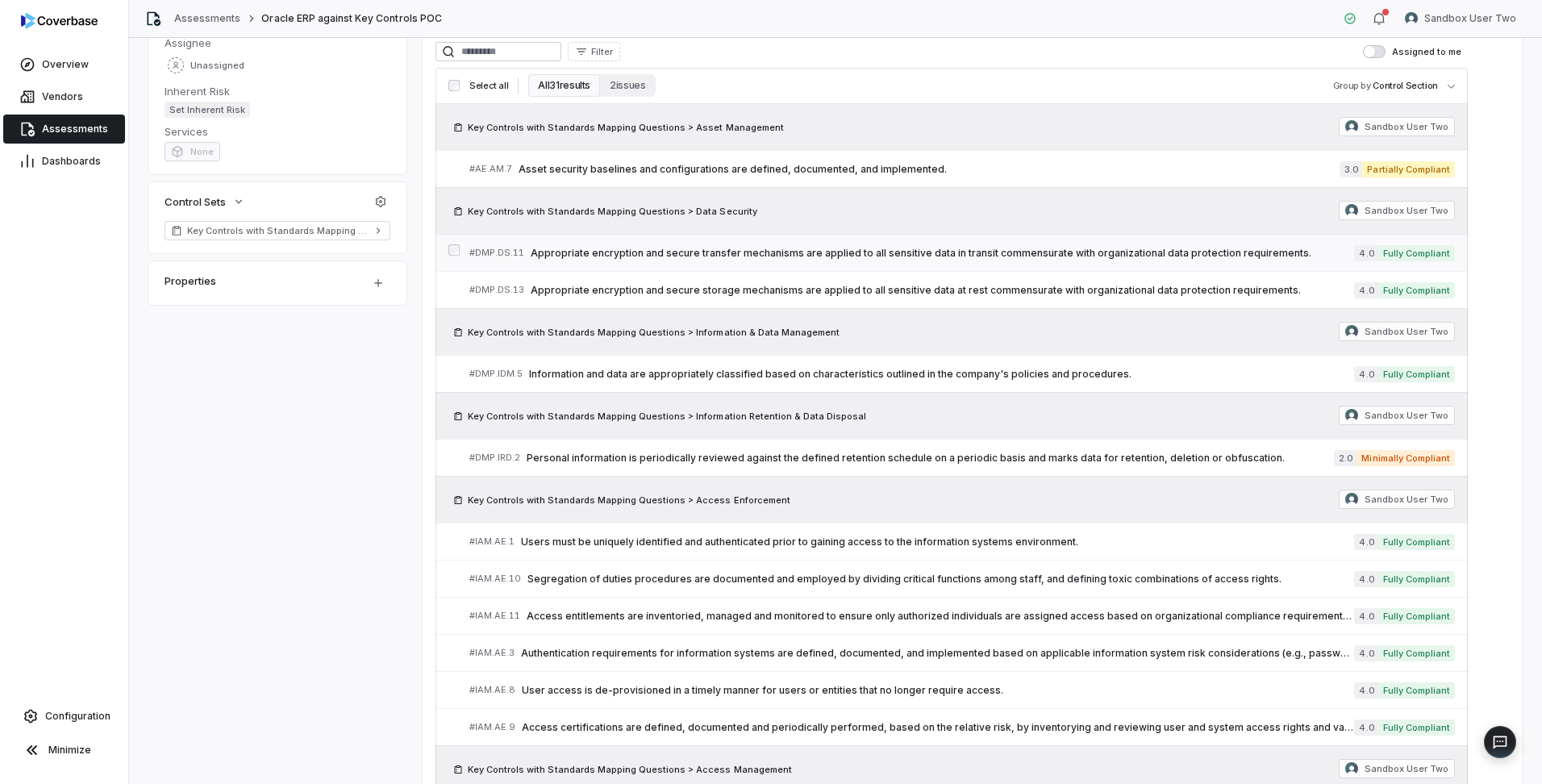
click at [752, 259] on span "Appropriate encryption and secure transfer mechanisms are applied to all sensit…" at bounding box center [942, 253] width 823 height 13
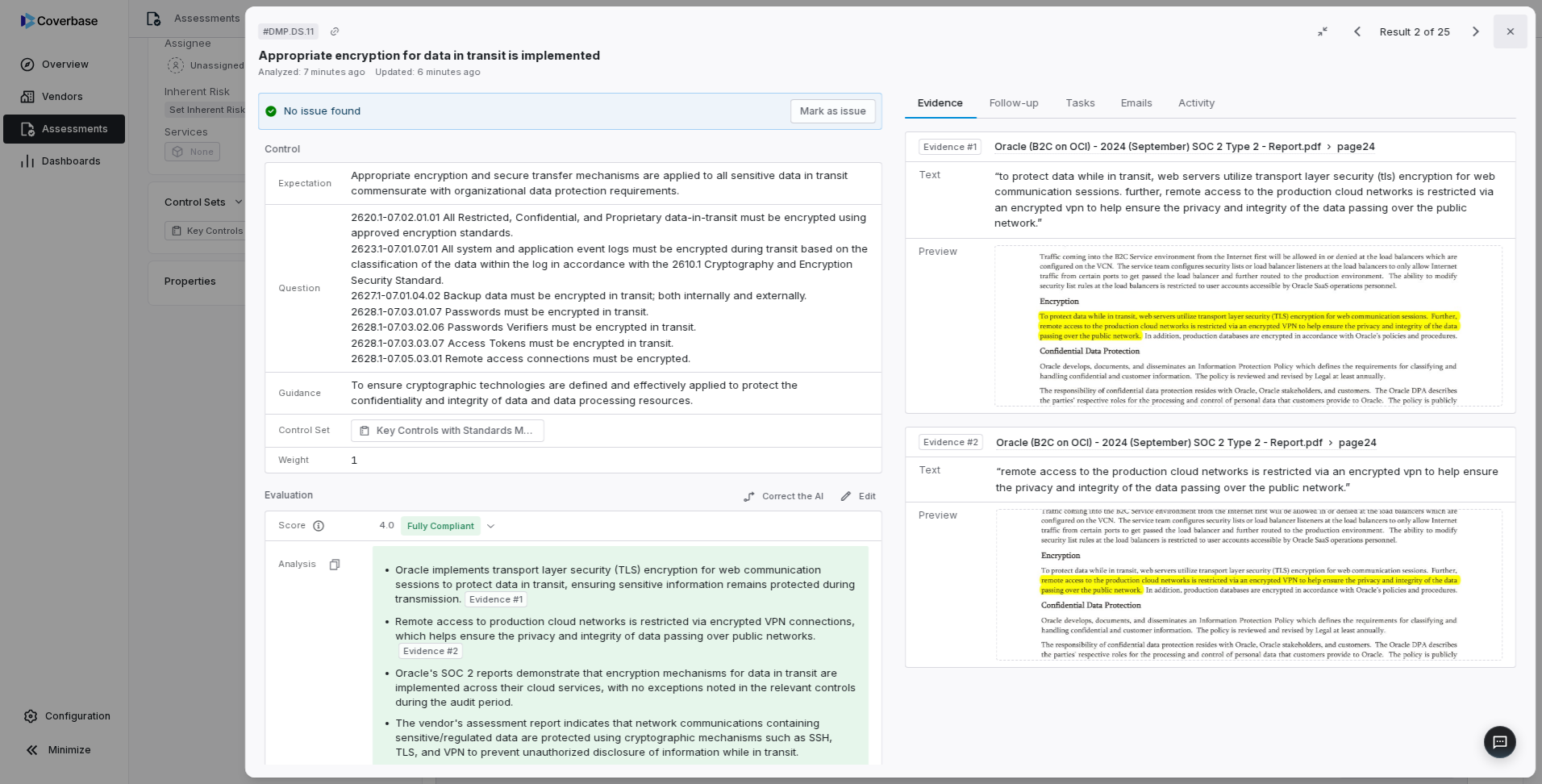
click at [1498, 38] on button "Close" at bounding box center [1511, 31] width 34 height 34
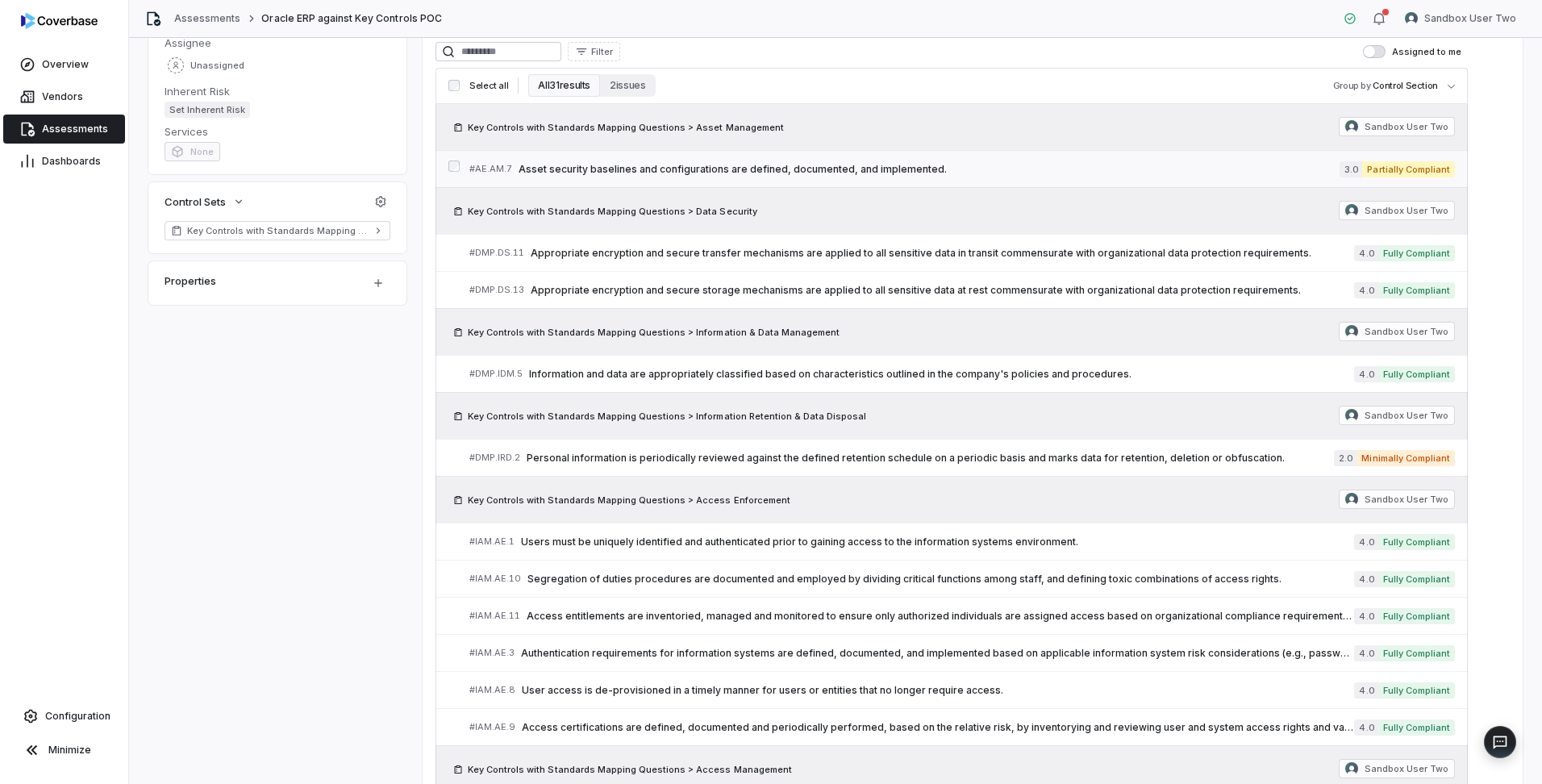
click at [886, 165] on span "Asset security baselines and configurations are defined, documented, and implem…" at bounding box center [929, 170] width 821 height 13
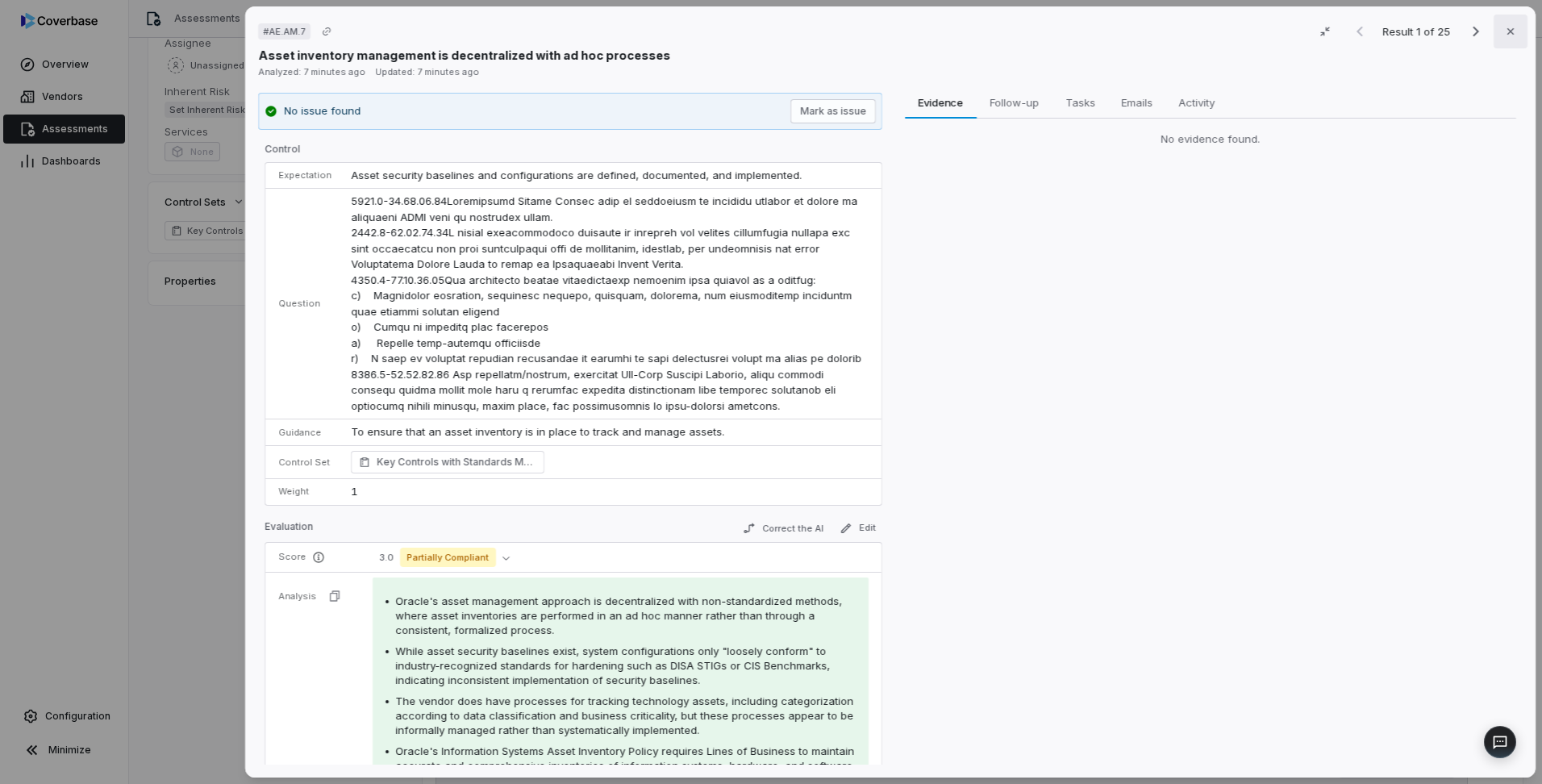
click at [1509, 37] on button "Close" at bounding box center [1511, 31] width 34 height 34
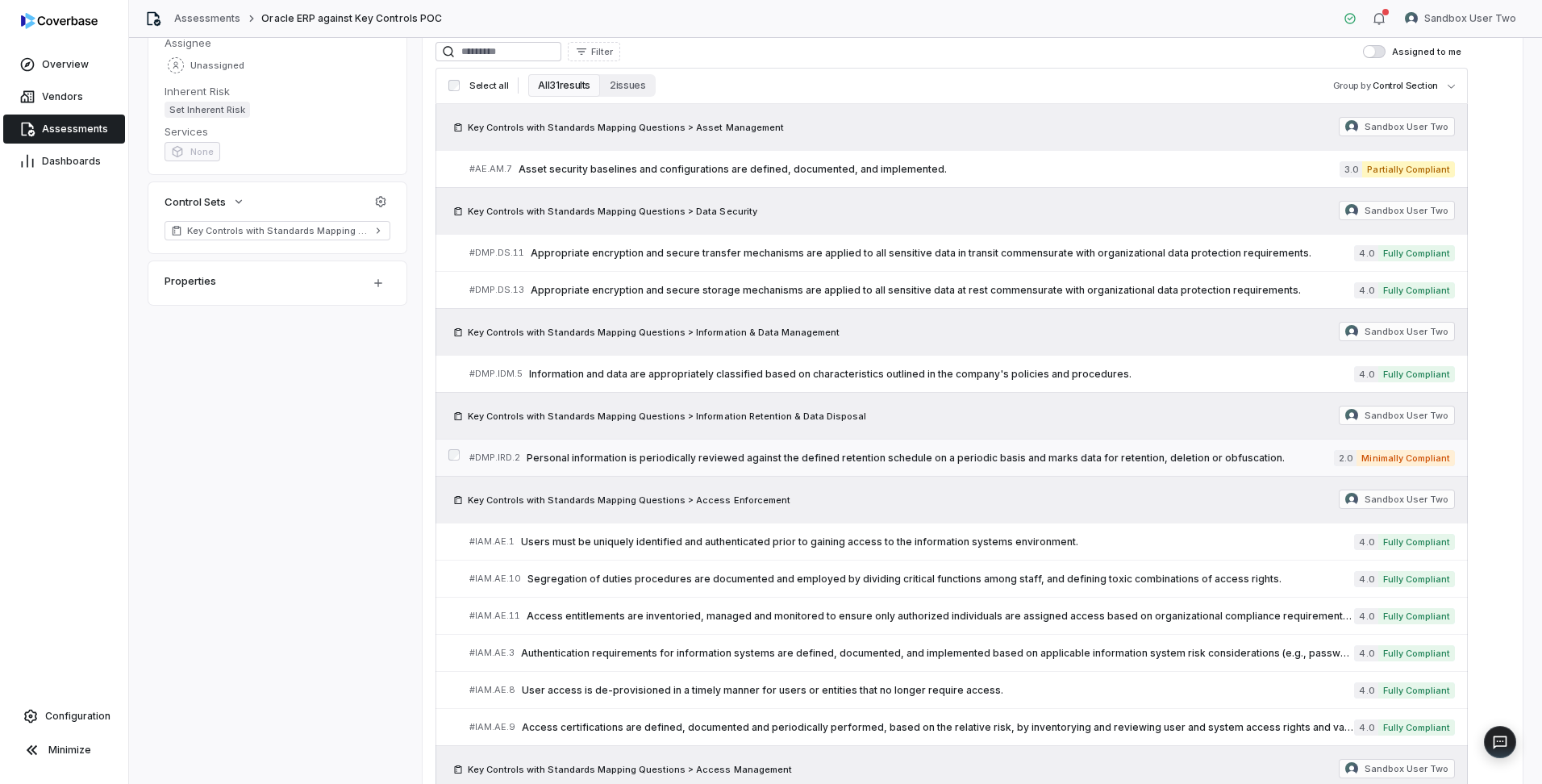
click at [960, 461] on span "Personal information is periodically reviewed against the defined retention sch…" at bounding box center [930, 457] width 807 height 13
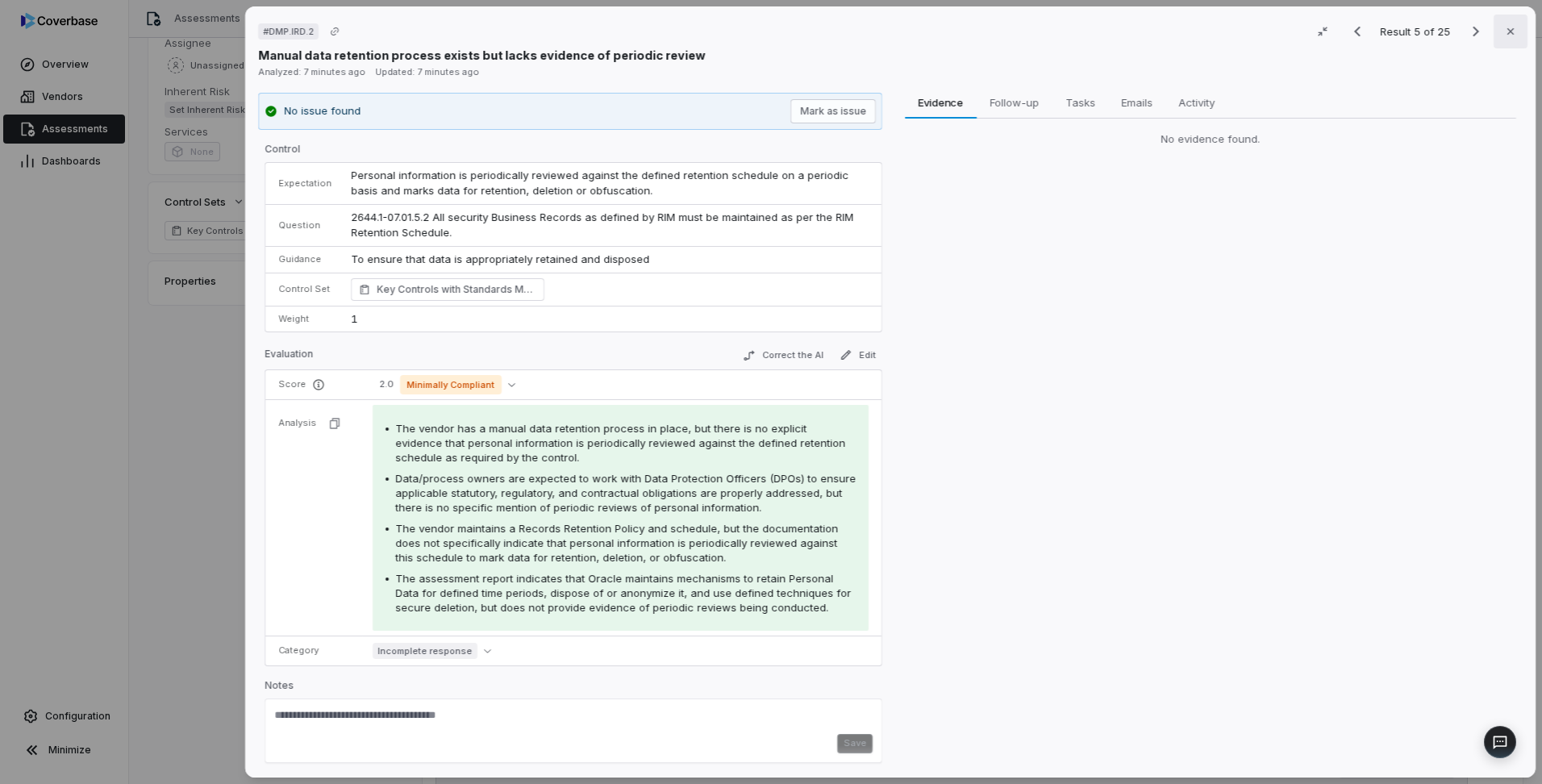
click at [1511, 37] on button "Close" at bounding box center [1511, 31] width 34 height 34
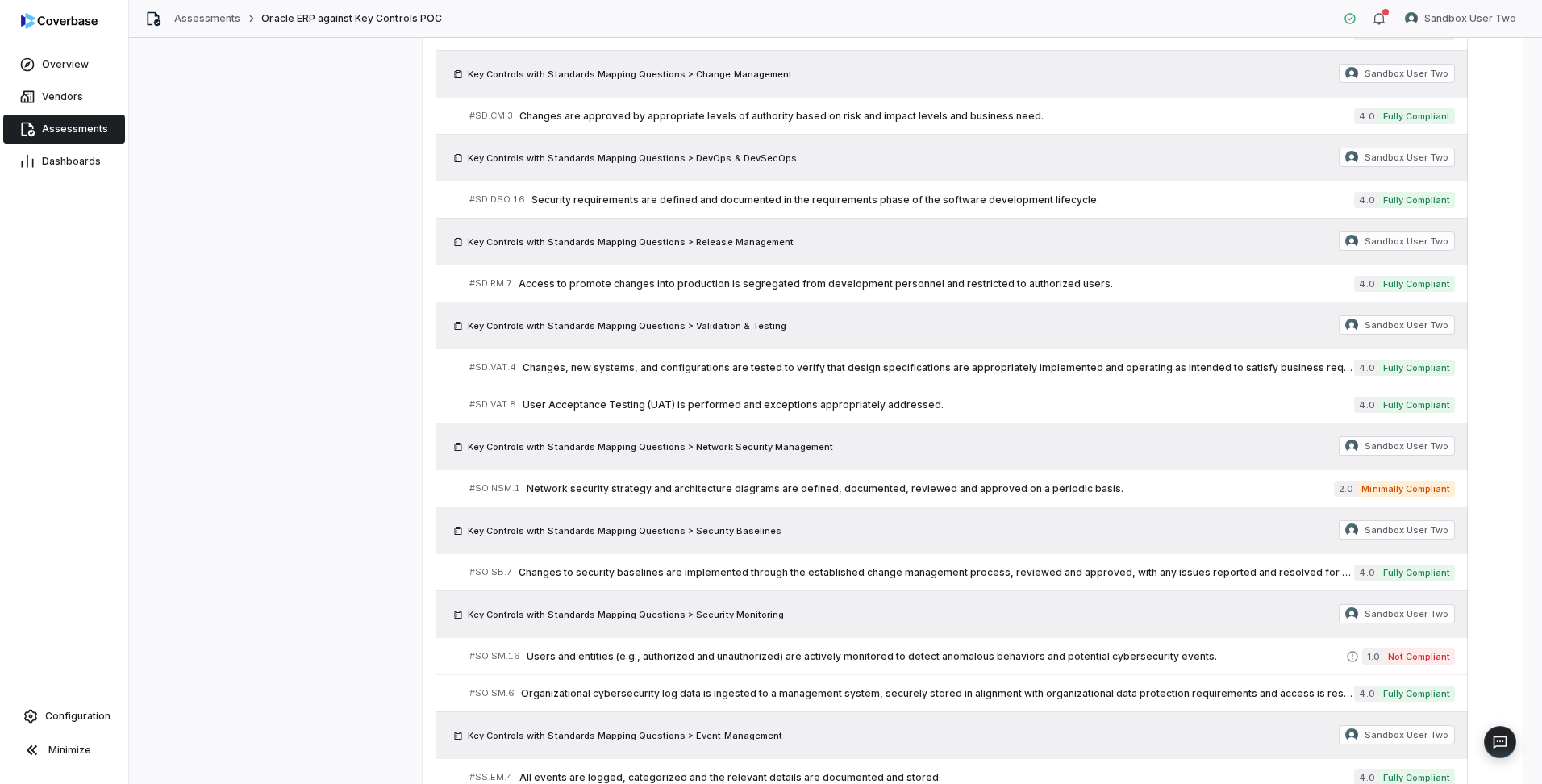
scroll to position [1582, 0]
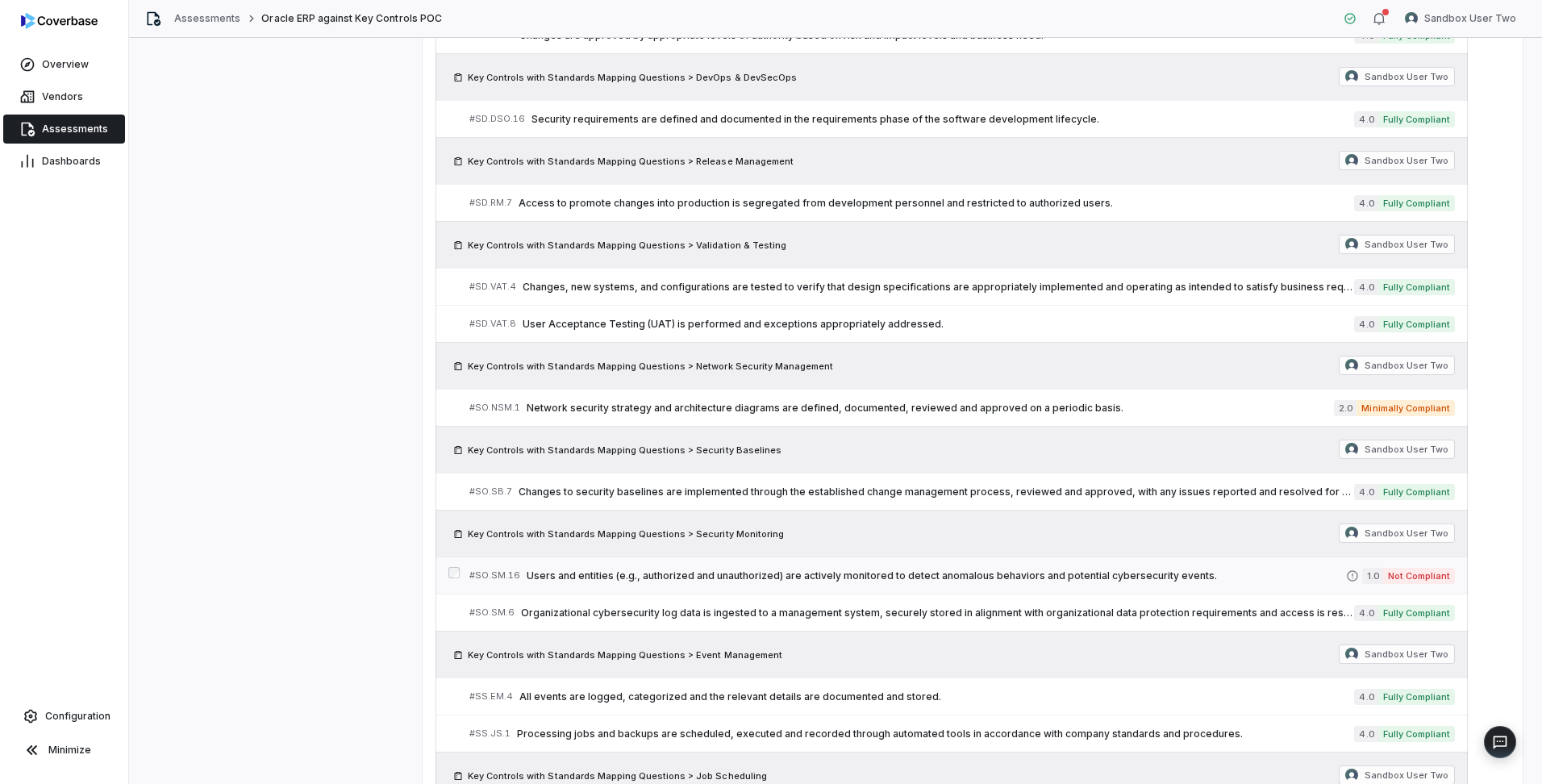
click at [841, 577] on span "Users and entities (e.g., authorized and unauthorized) are actively monitored t…" at bounding box center [937, 576] width 819 height 13
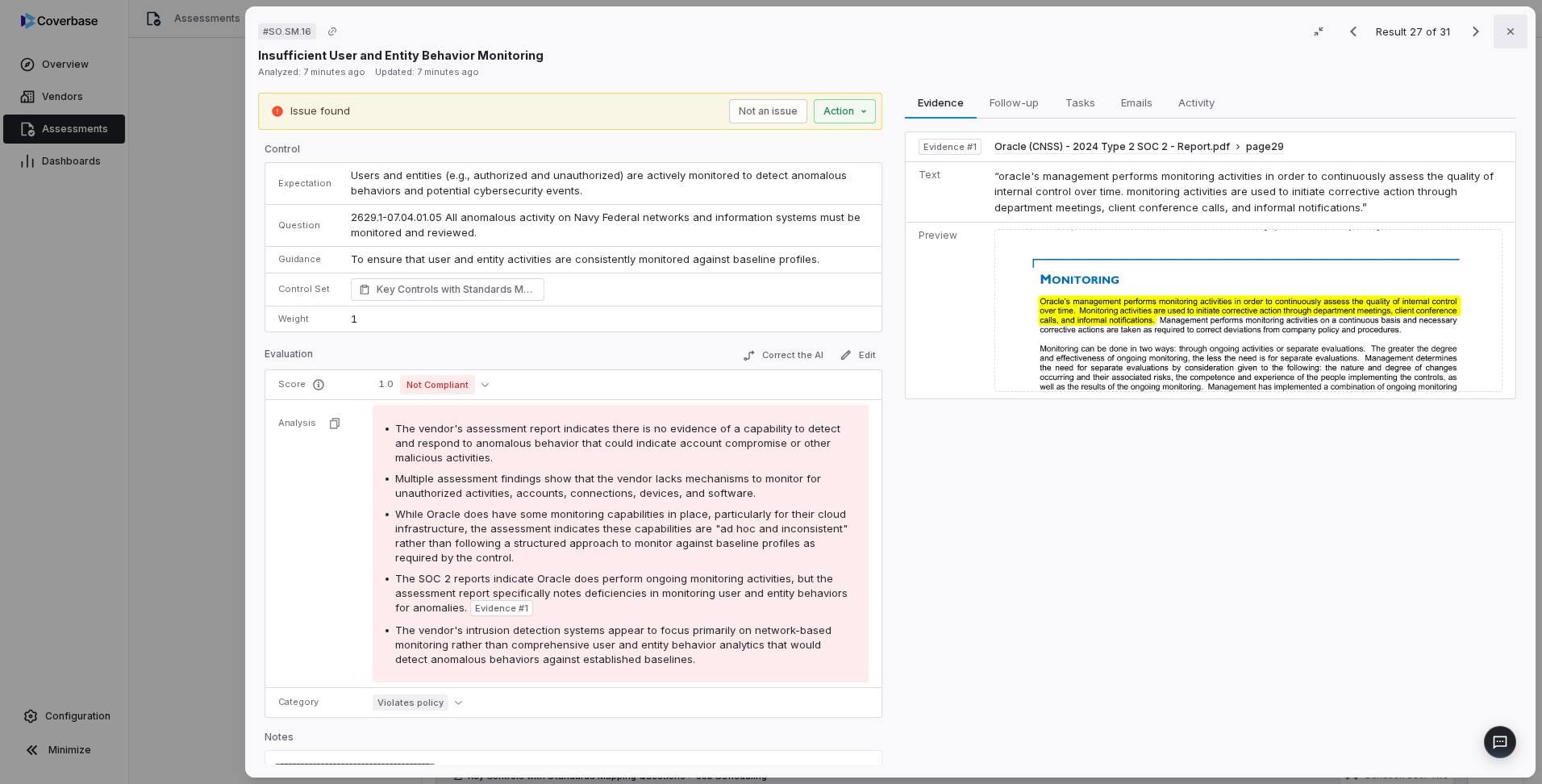
click at [1504, 31] on icon "button" at bounding box center [1511, 31] width 13 height 13
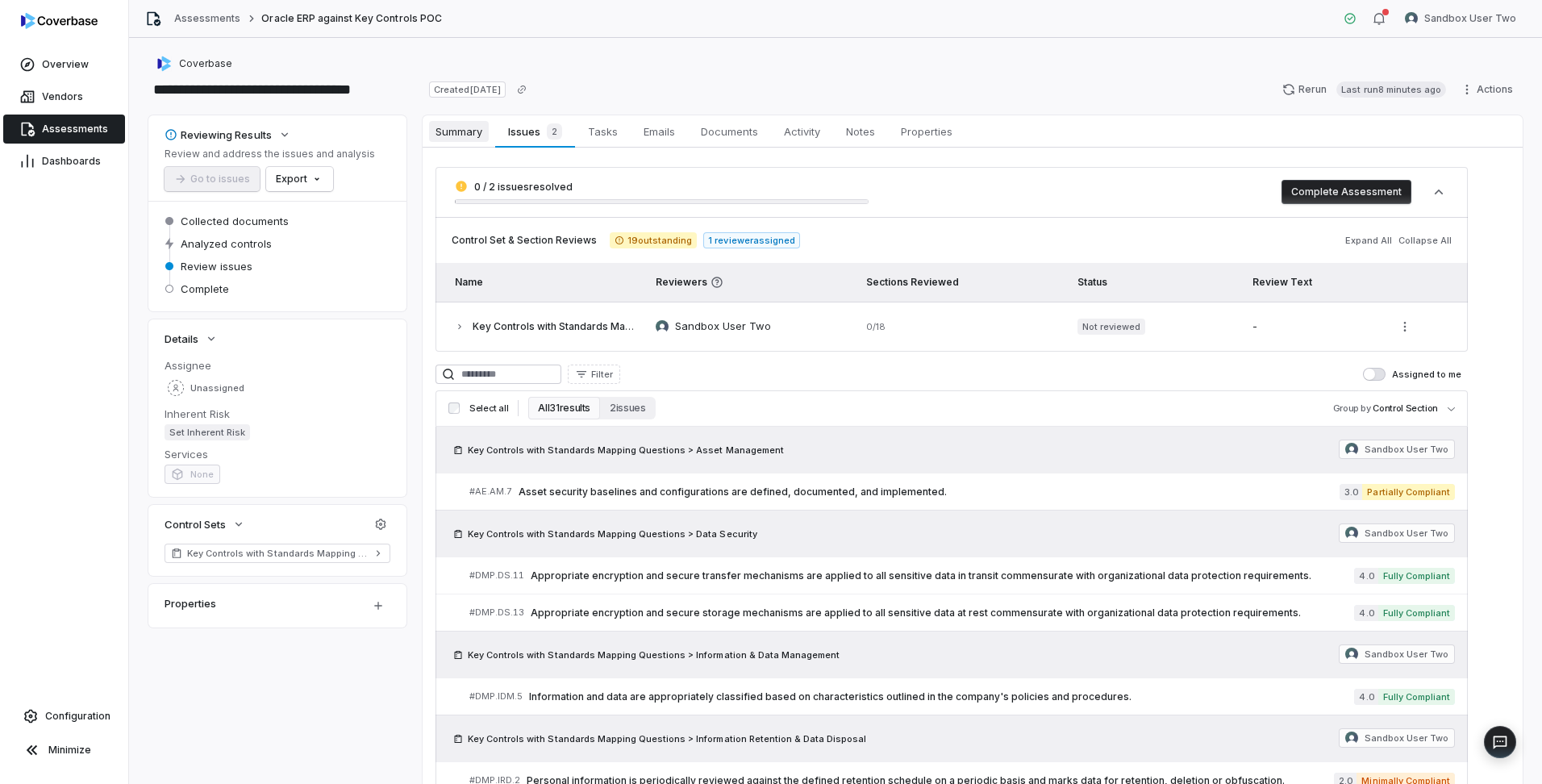
click at [462, 126] on span "Summary" at bounding box center [459, 131] width 60 height 21
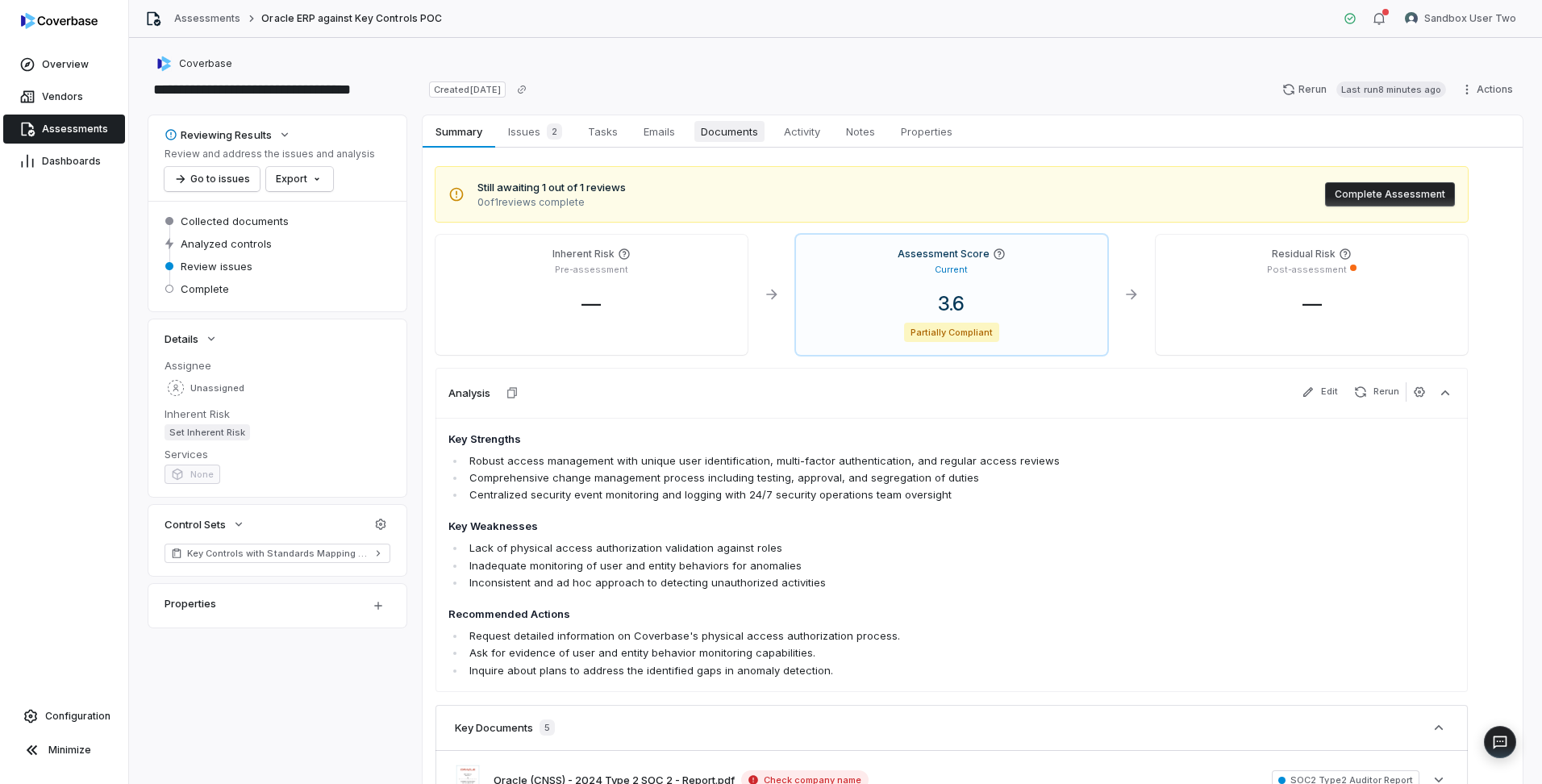
click at [726, 133] on span "Documents" at bounding box center [730, 131] width 70 height 21
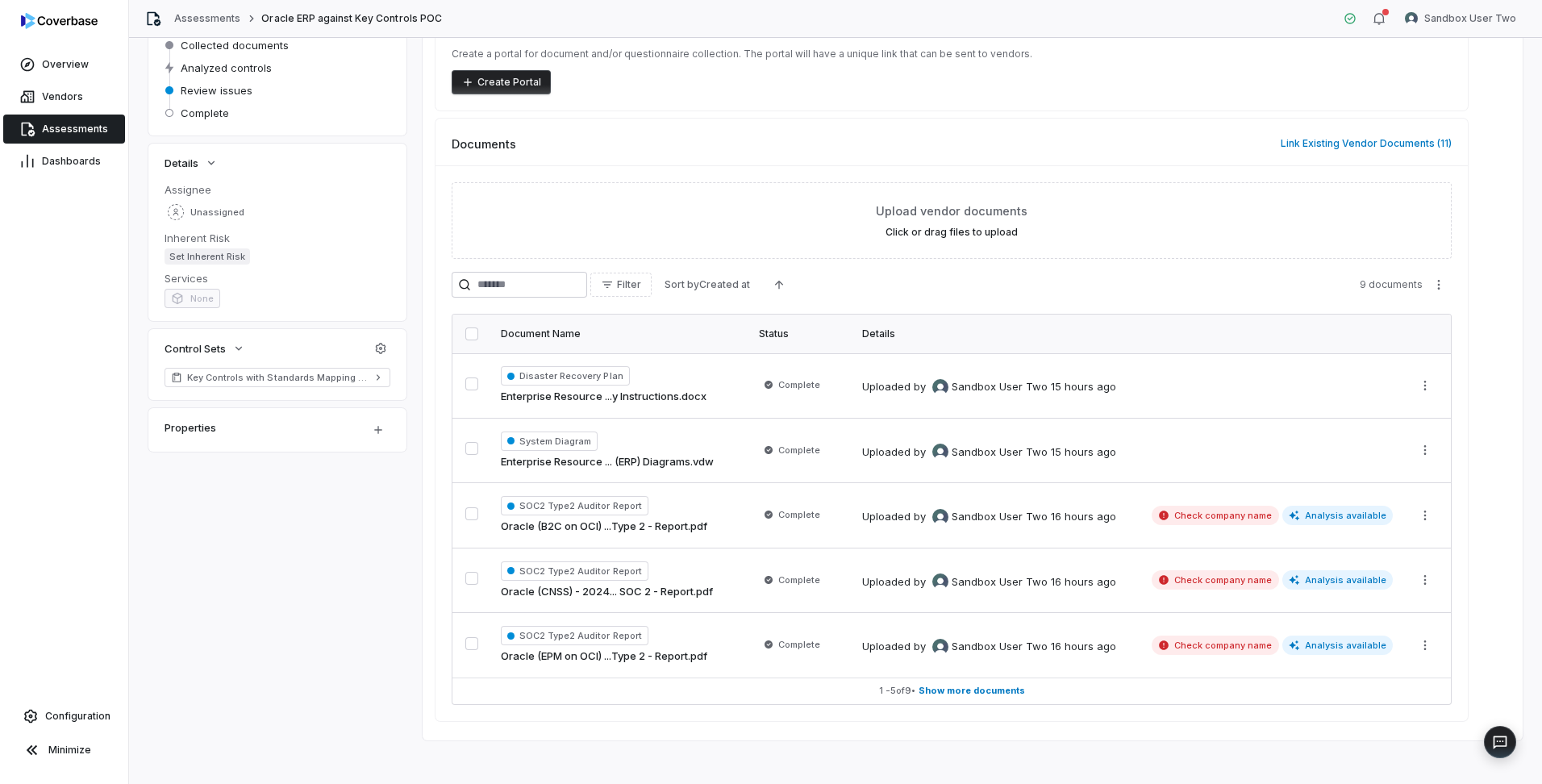
scroll to position [184, 0]
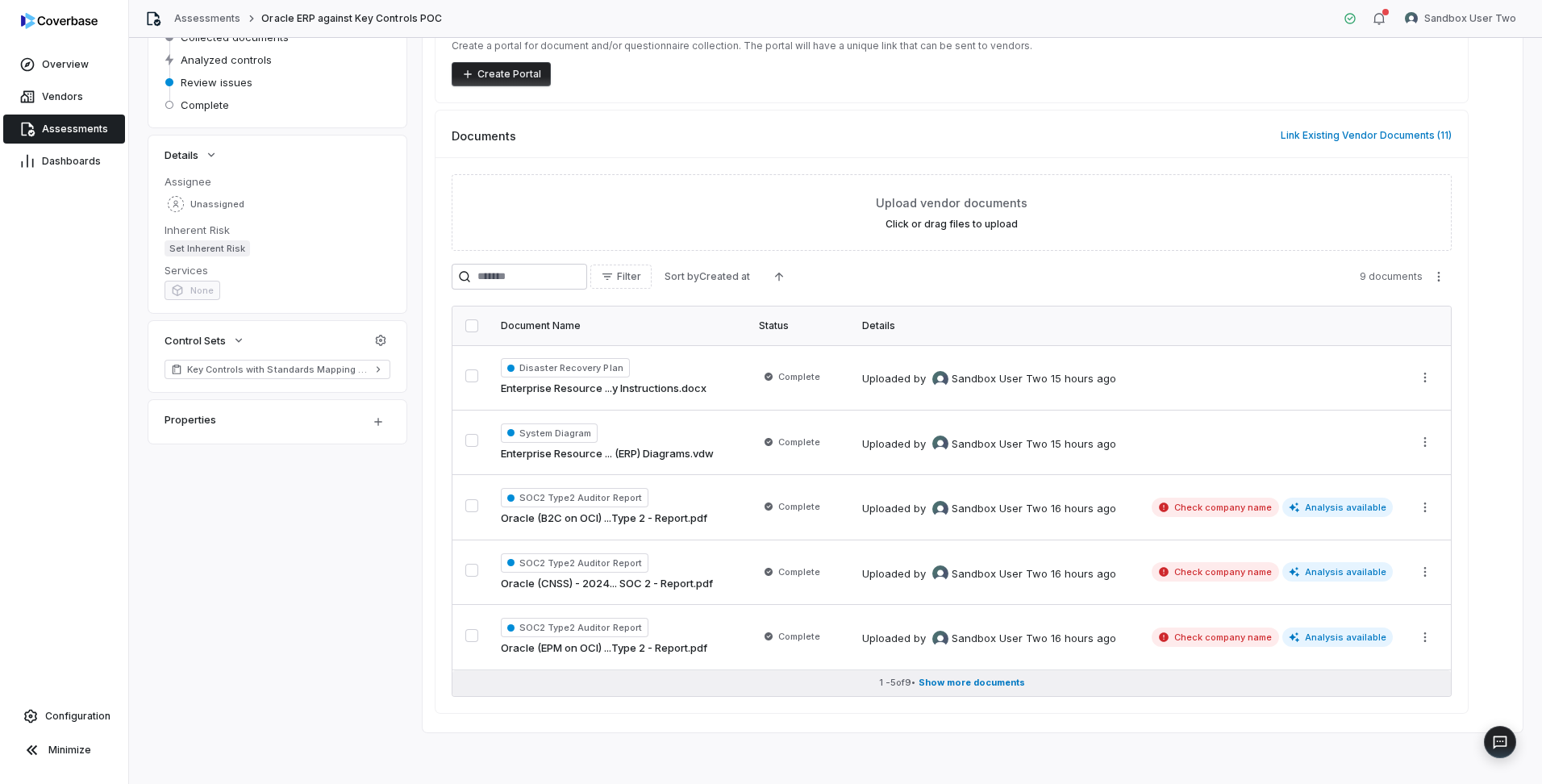
click at [980, 690] on button "1 - 5 of 9 • Show more documents" at bounding box center [951, 683] width 998 height 26
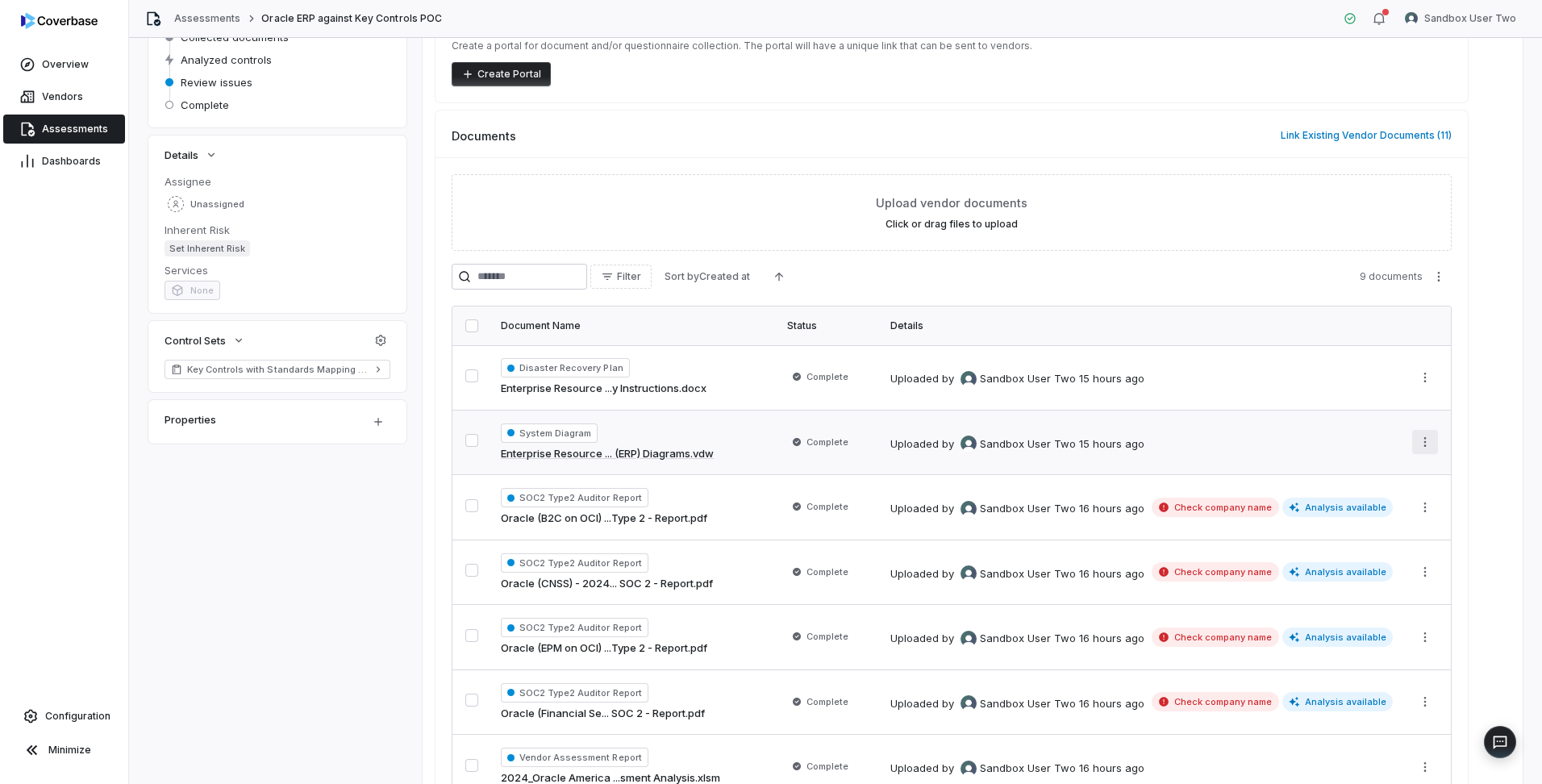
click at [1419, 443] on html "**********" at bounding box center [771, 392] width 1542 height 784
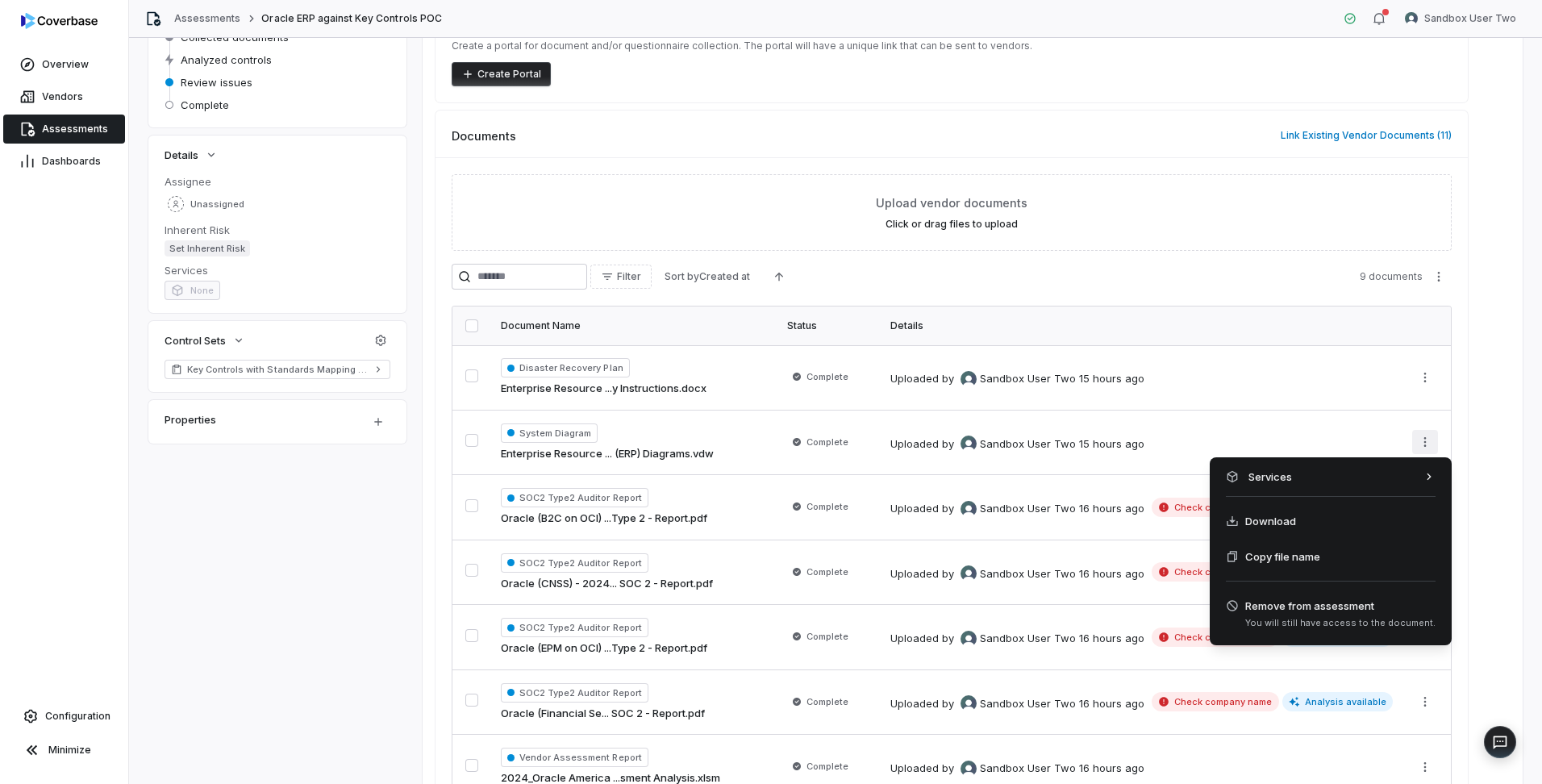
click at [1049, 121] on html "**********" at bounding box center [771, 392] width 1542 height 784
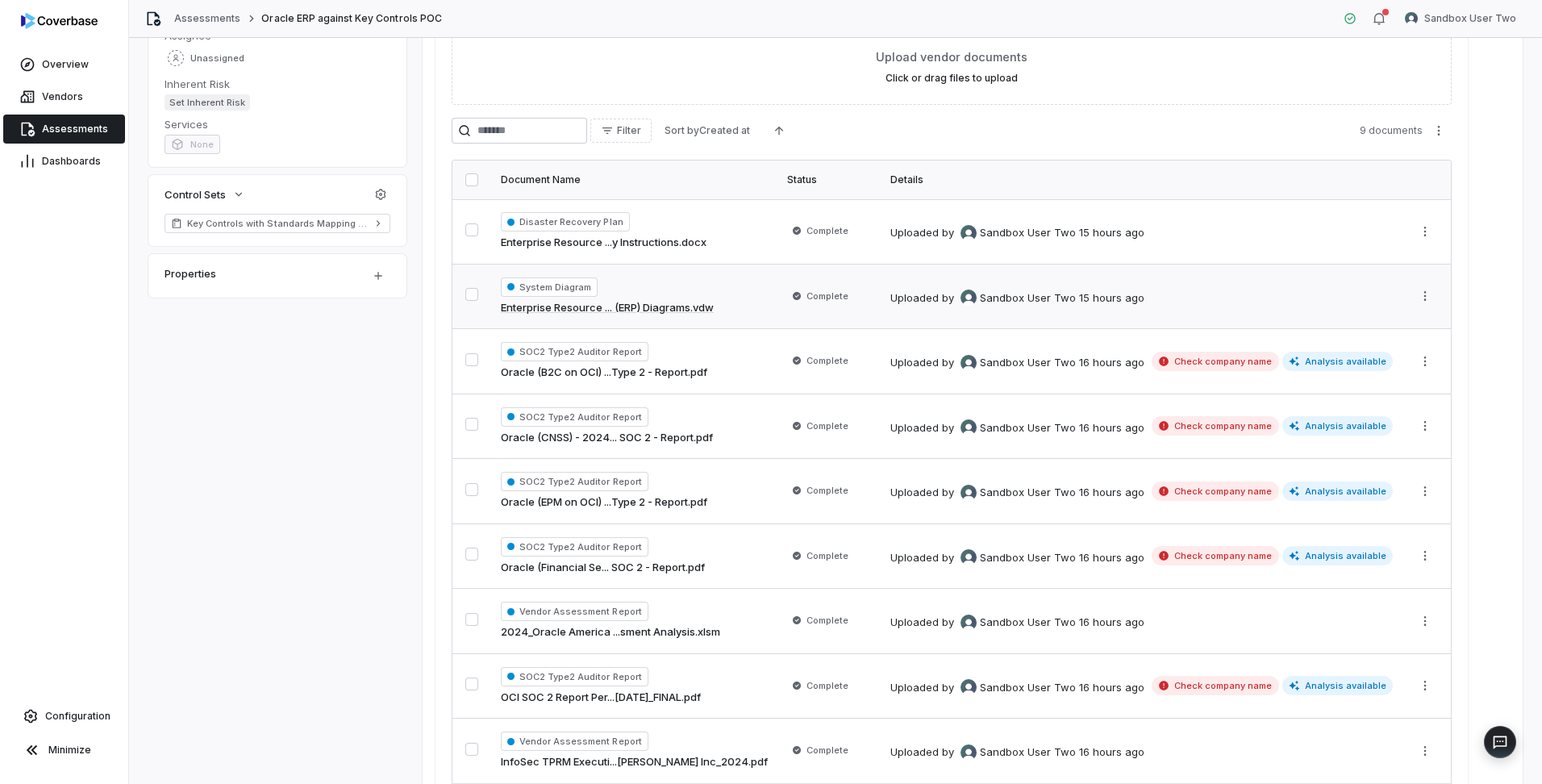
scroll to position [345, 0]
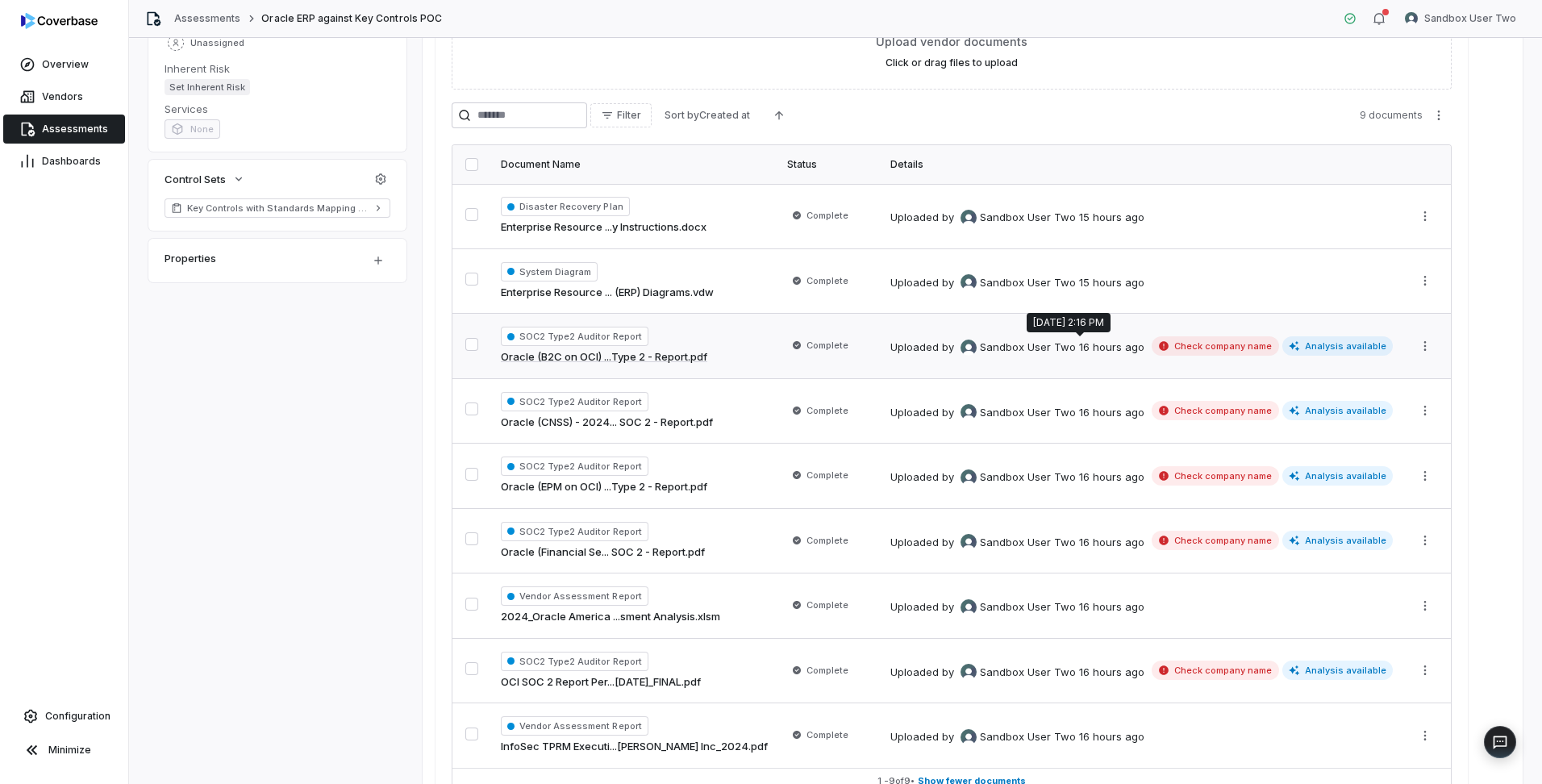
click at [1079, 342] on div "16 hours ago" at bounding box center [1111, 347] width 66 height 16
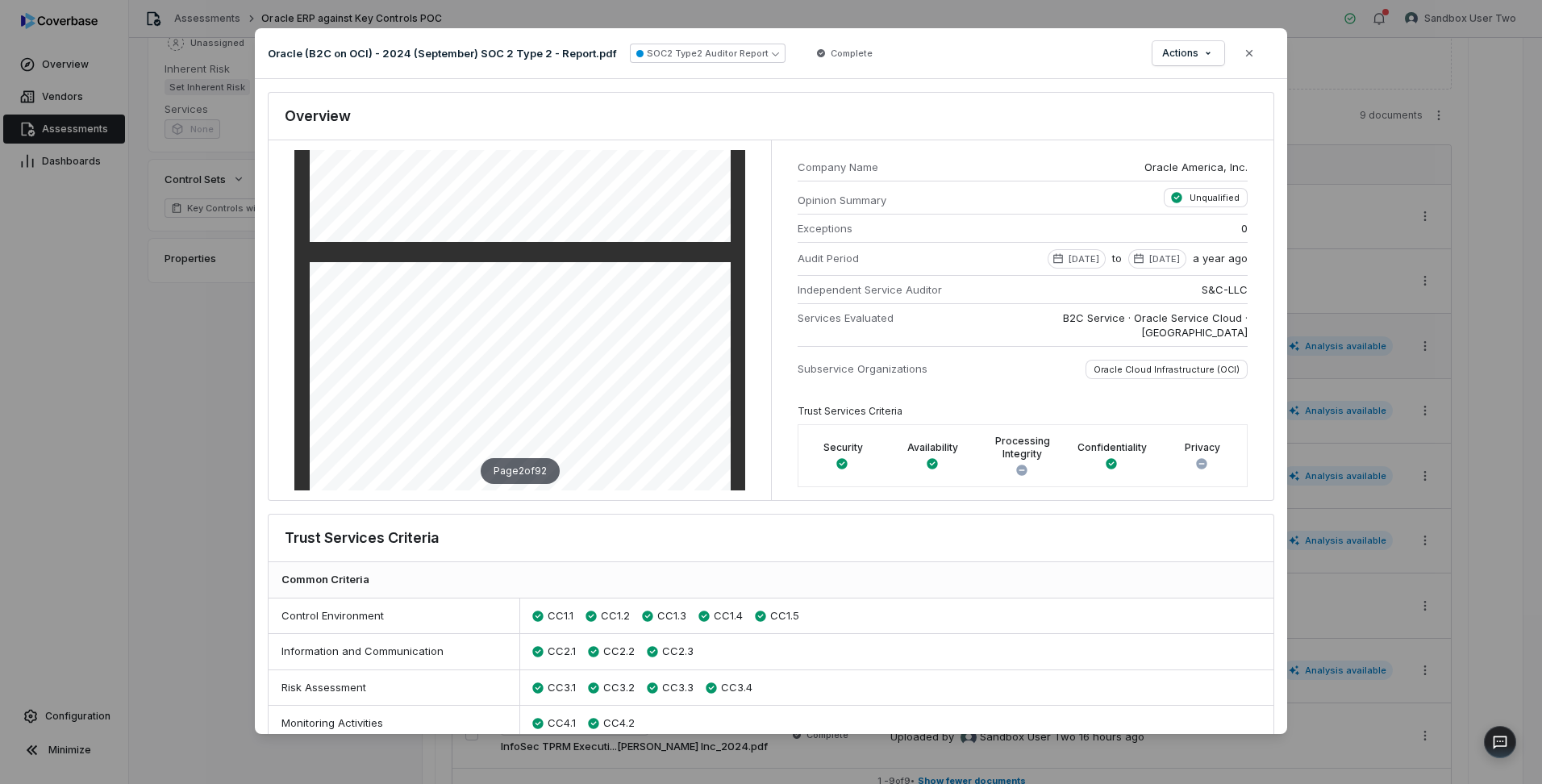
scroll to position [483, 0]
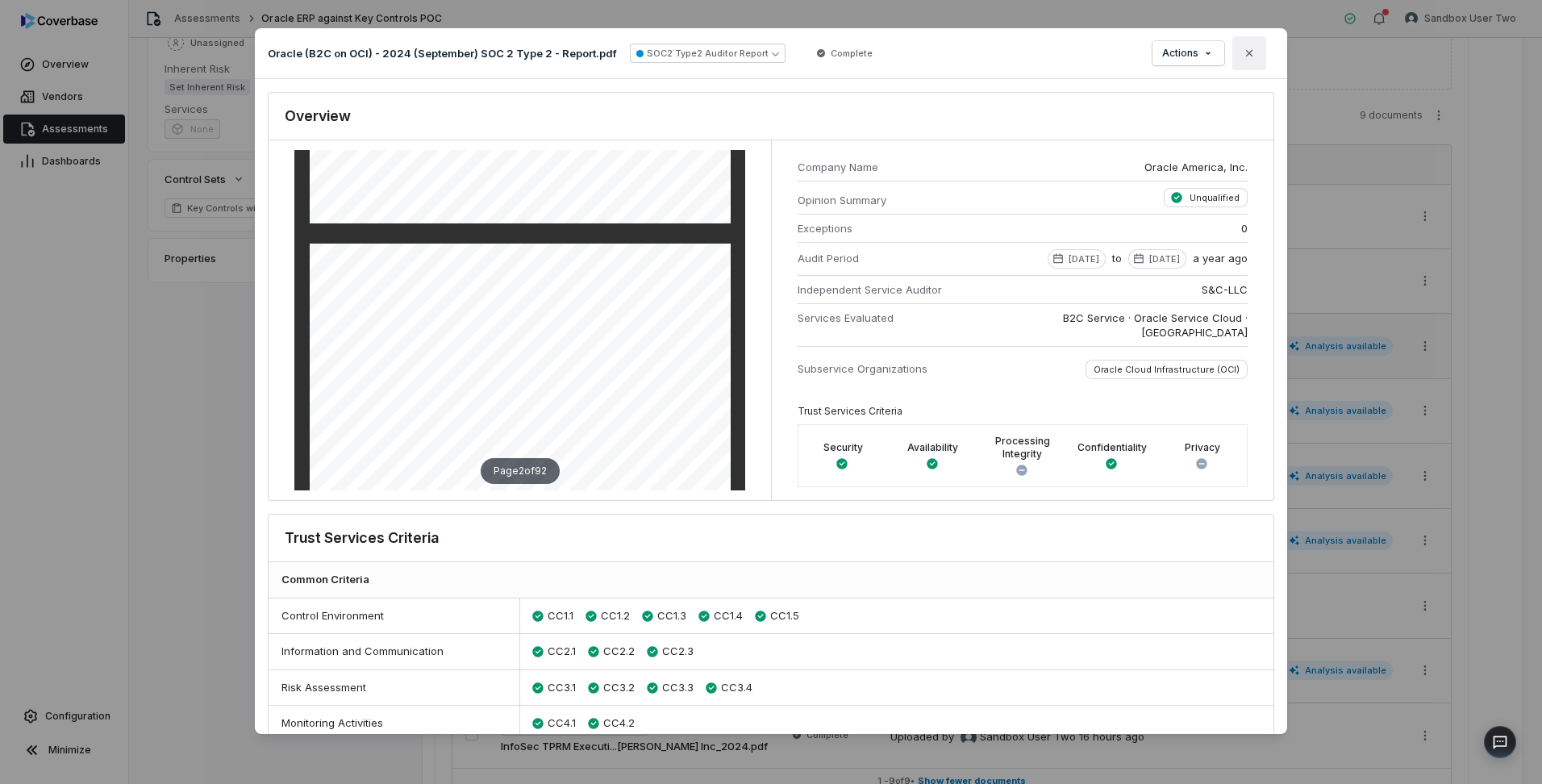
click at [1260, 57] on button "Close" at bounding box center [1249, 53] width 34 height 34
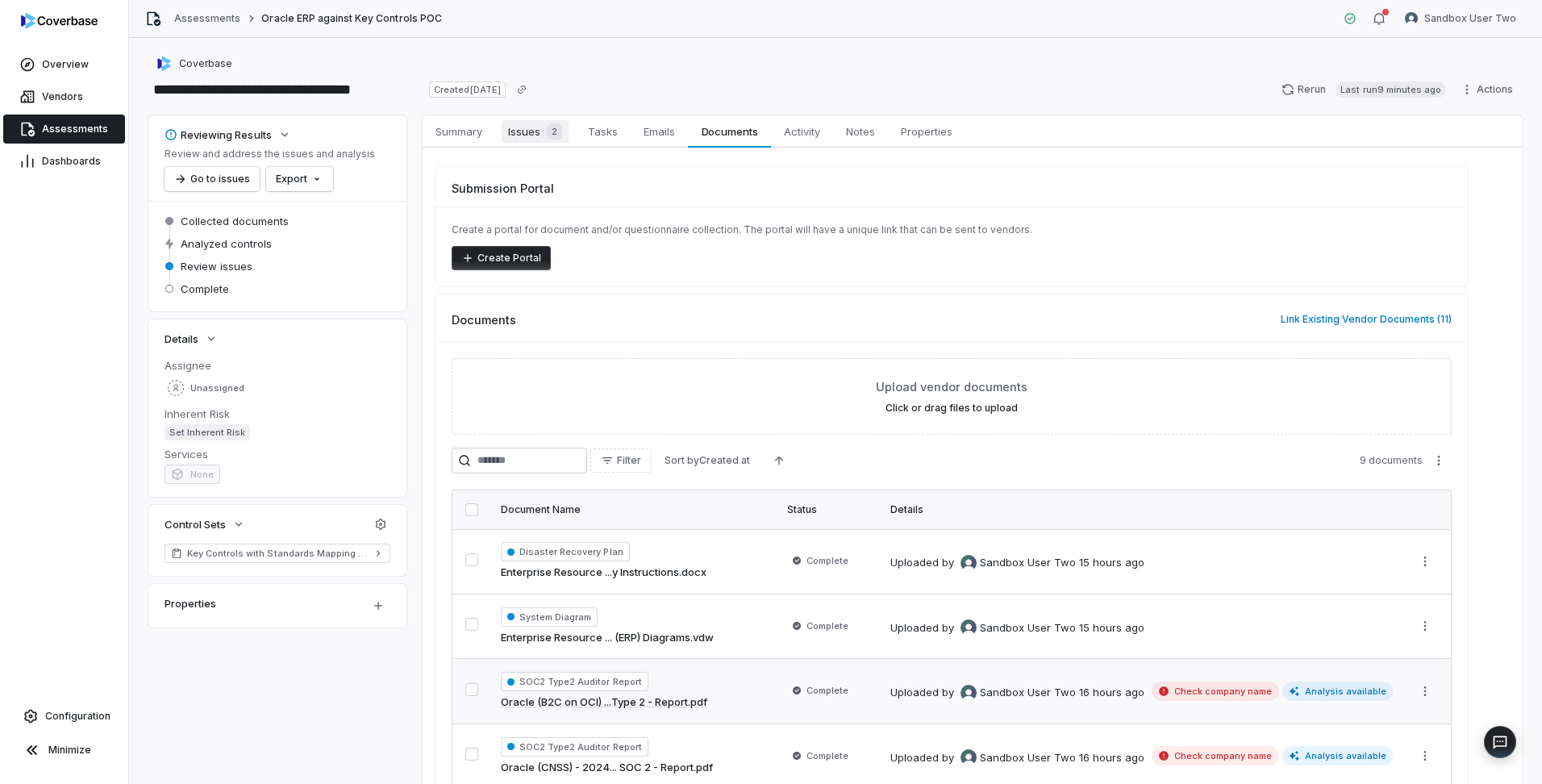
click at [522, 131] on span "Issues 2" at bounding box center [535, 131] width 67 height 22
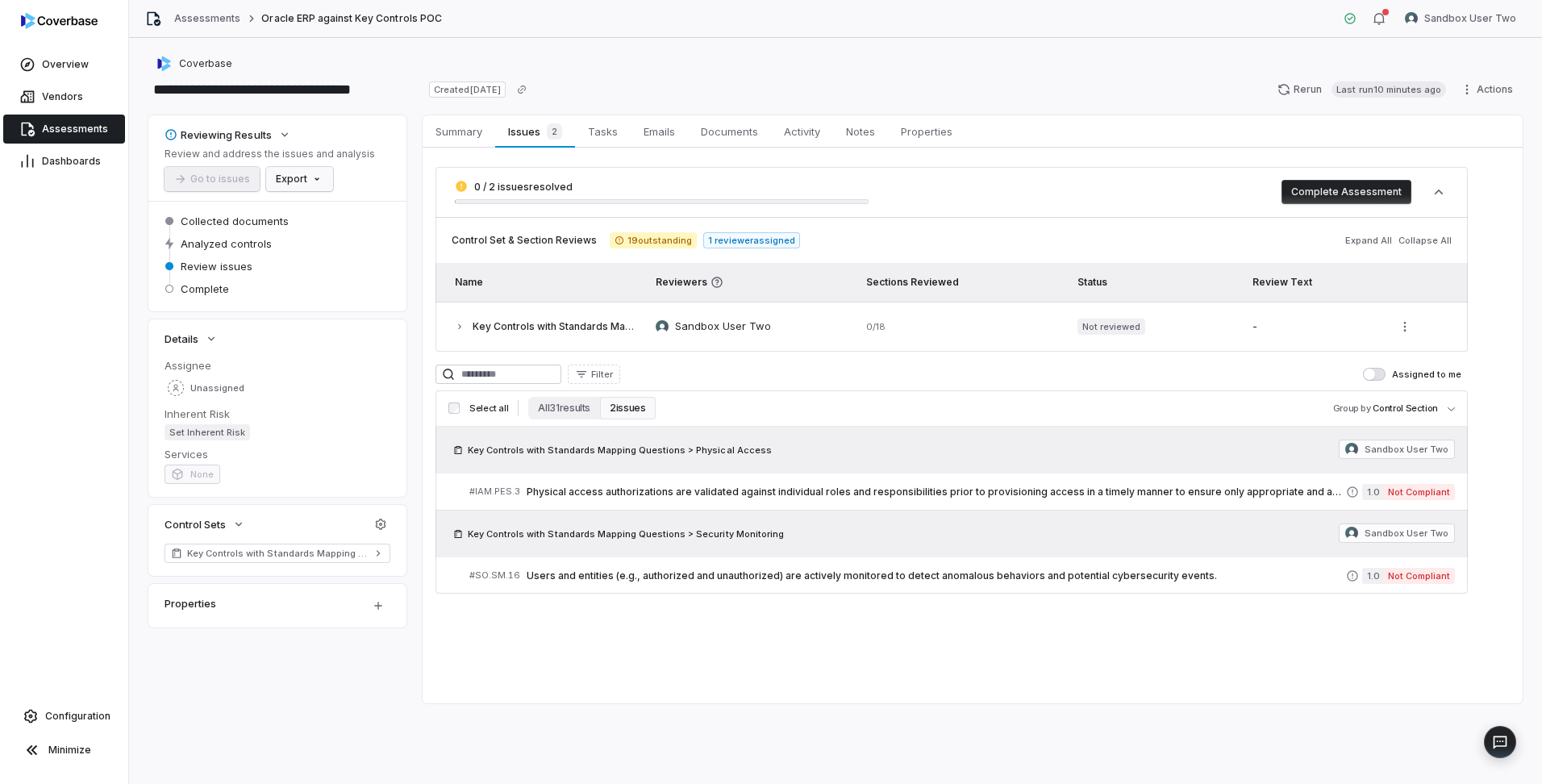
click at [302, 172] on html "**********" at bounding box center [771, 392] width 1542 height 784
click at [332, 203] on div "Export as PDF" at bounding box center [327, 214] width 114 height 26
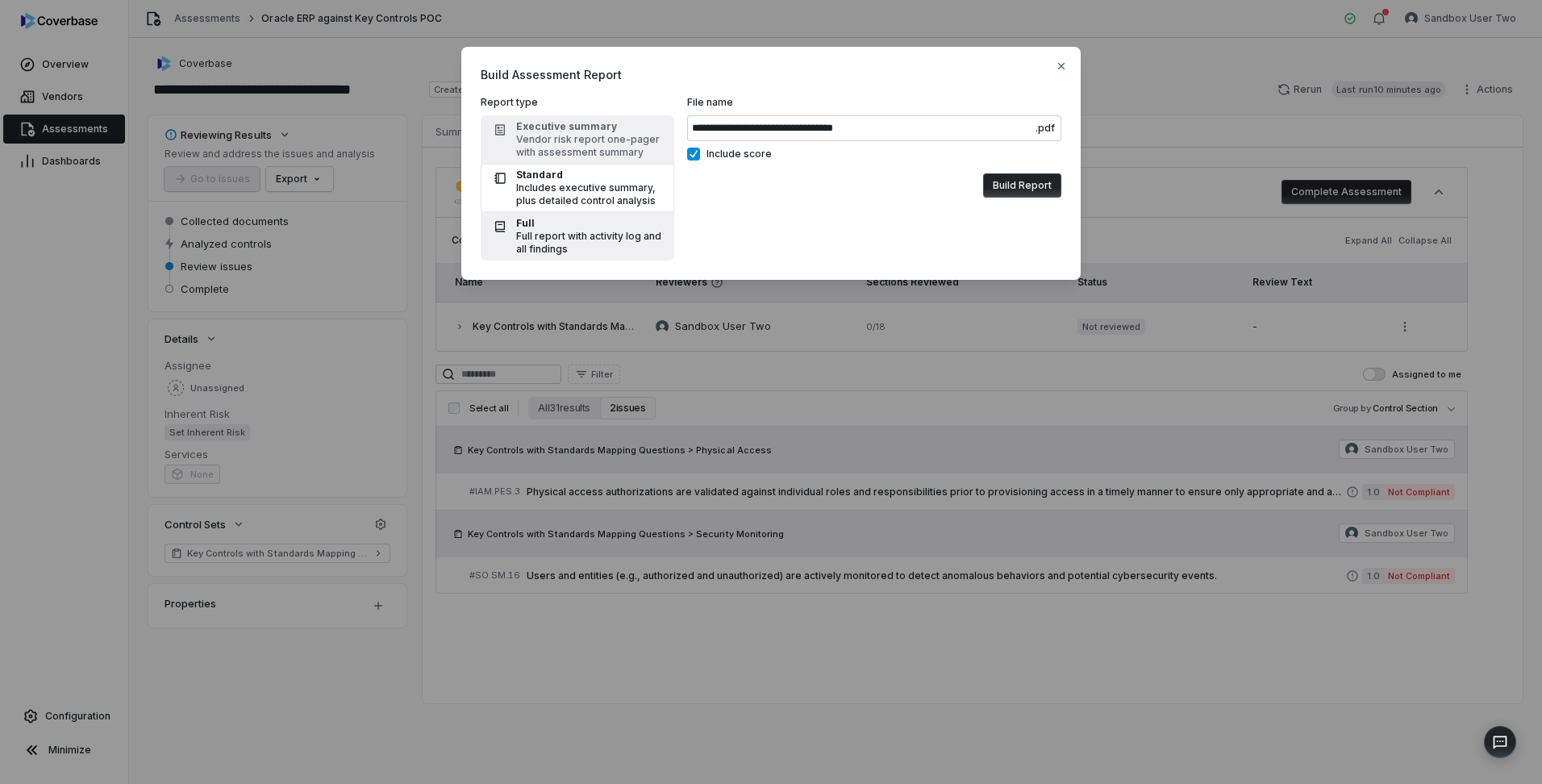
click at [581, 237] on div "Full report with activity log and all findings" at bounding box center [590, 243] width 149 height 26
type input "**********"
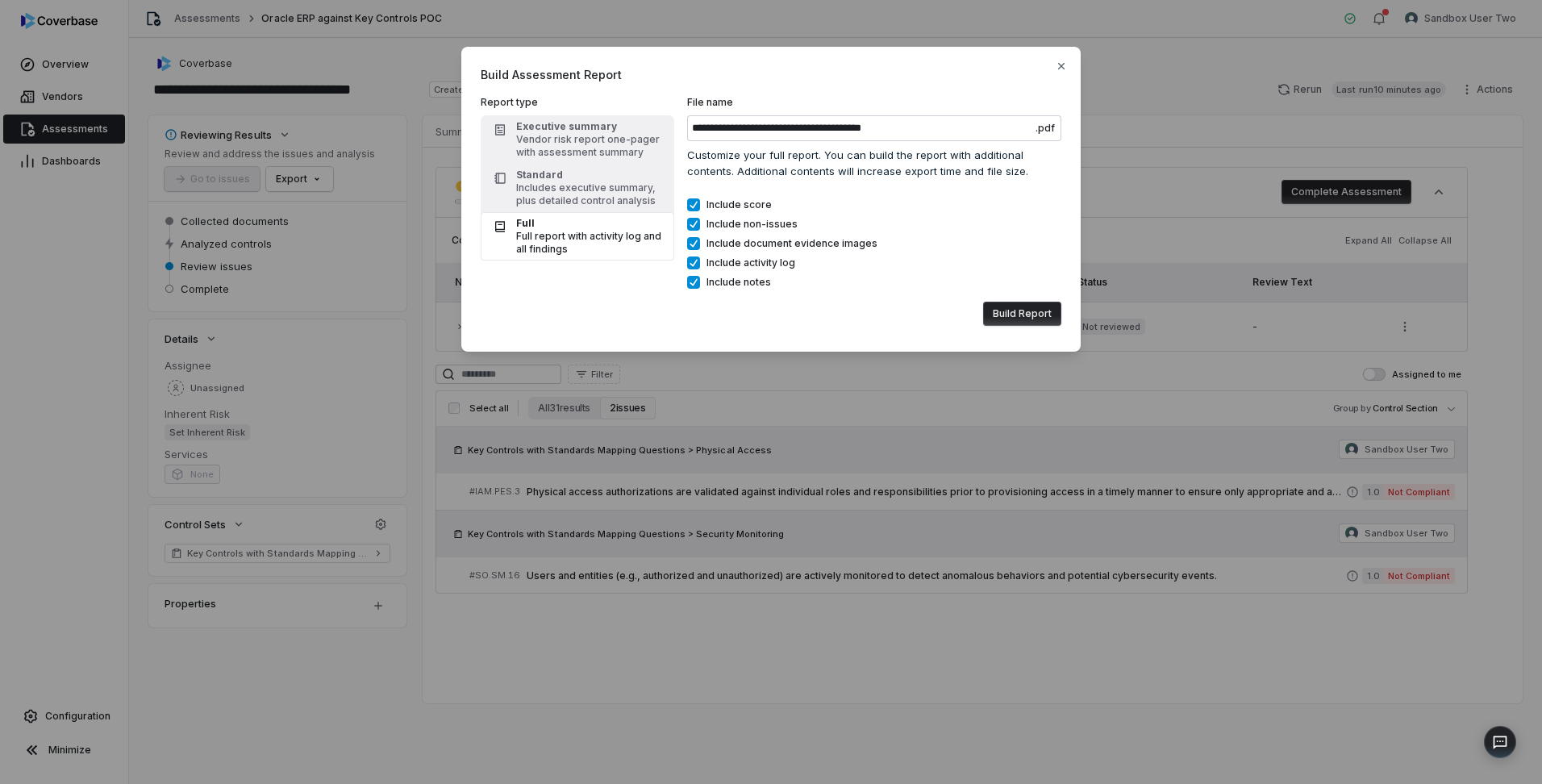
click at [1018, 311] on button "Build Report" at bounding box center [1022, 314] width 78 height 24
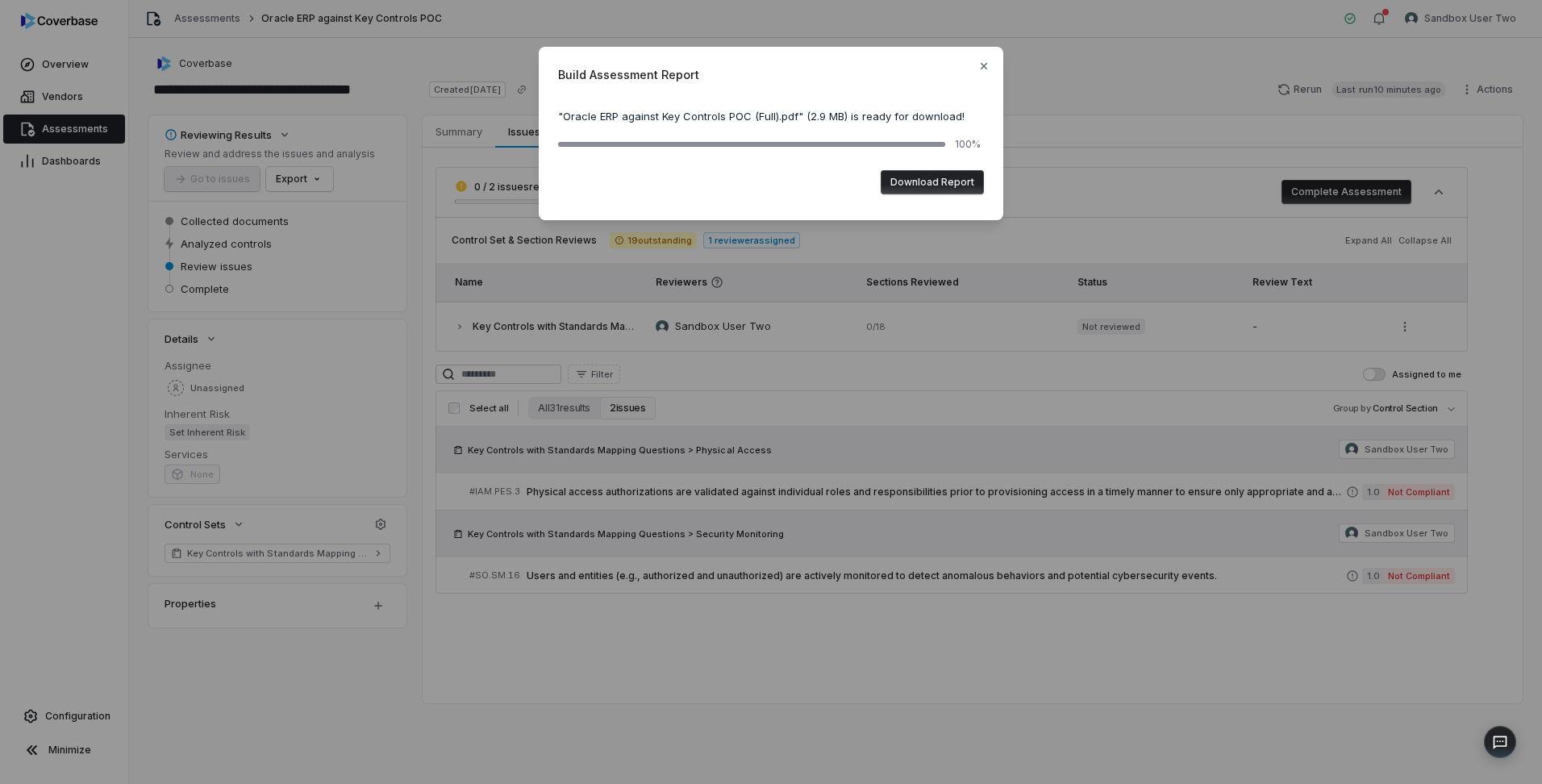
click at [938, 180] on button "Download Report" at bounding box center [932, 182] width 103 height 24
click at [985, 68] on icon "button" at bounding box center [984, 66] width 13 height 13
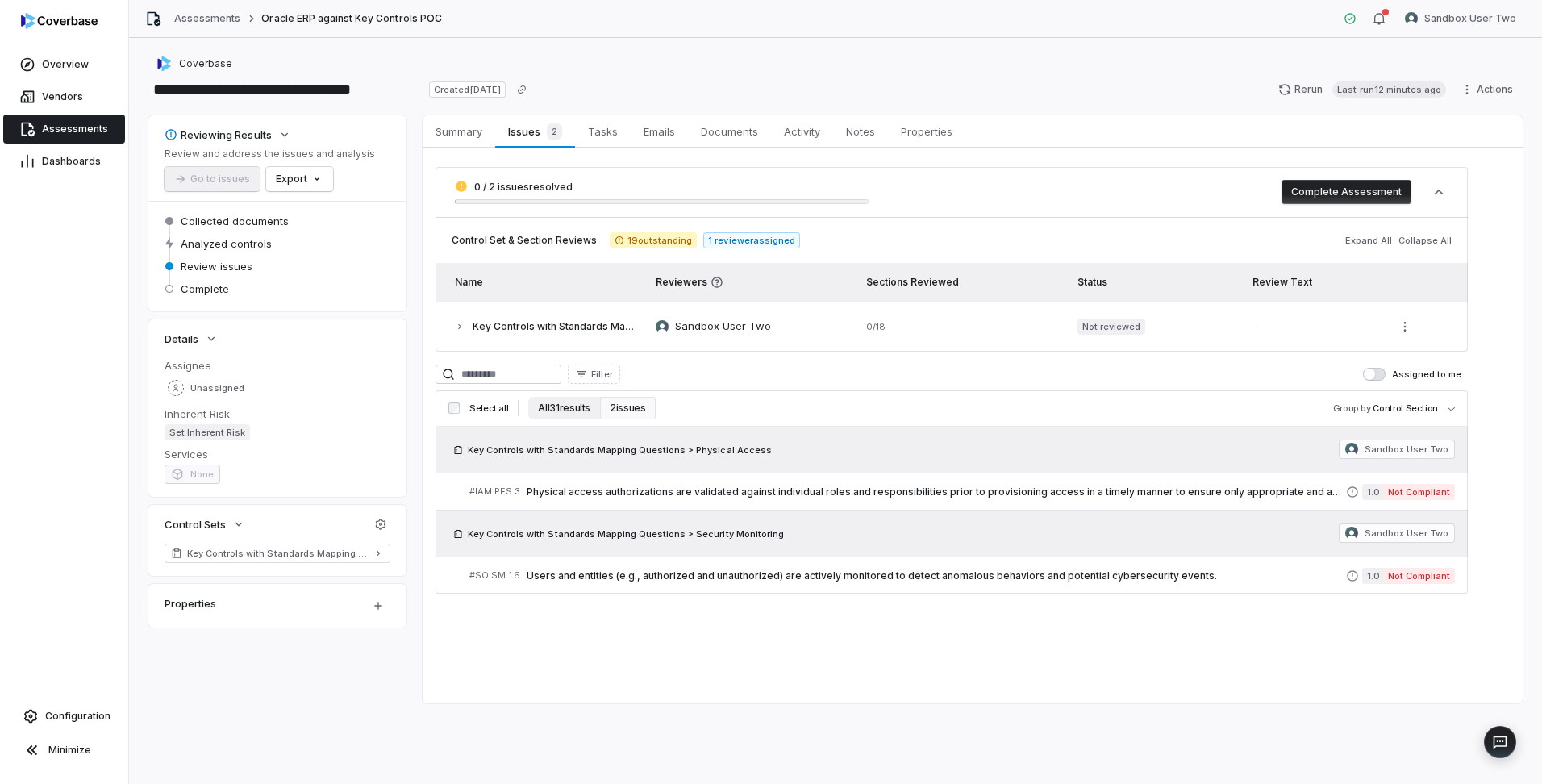
click at [557, 407] on button "All 31 results" at bounding box center [564, 408] width 72 height 22
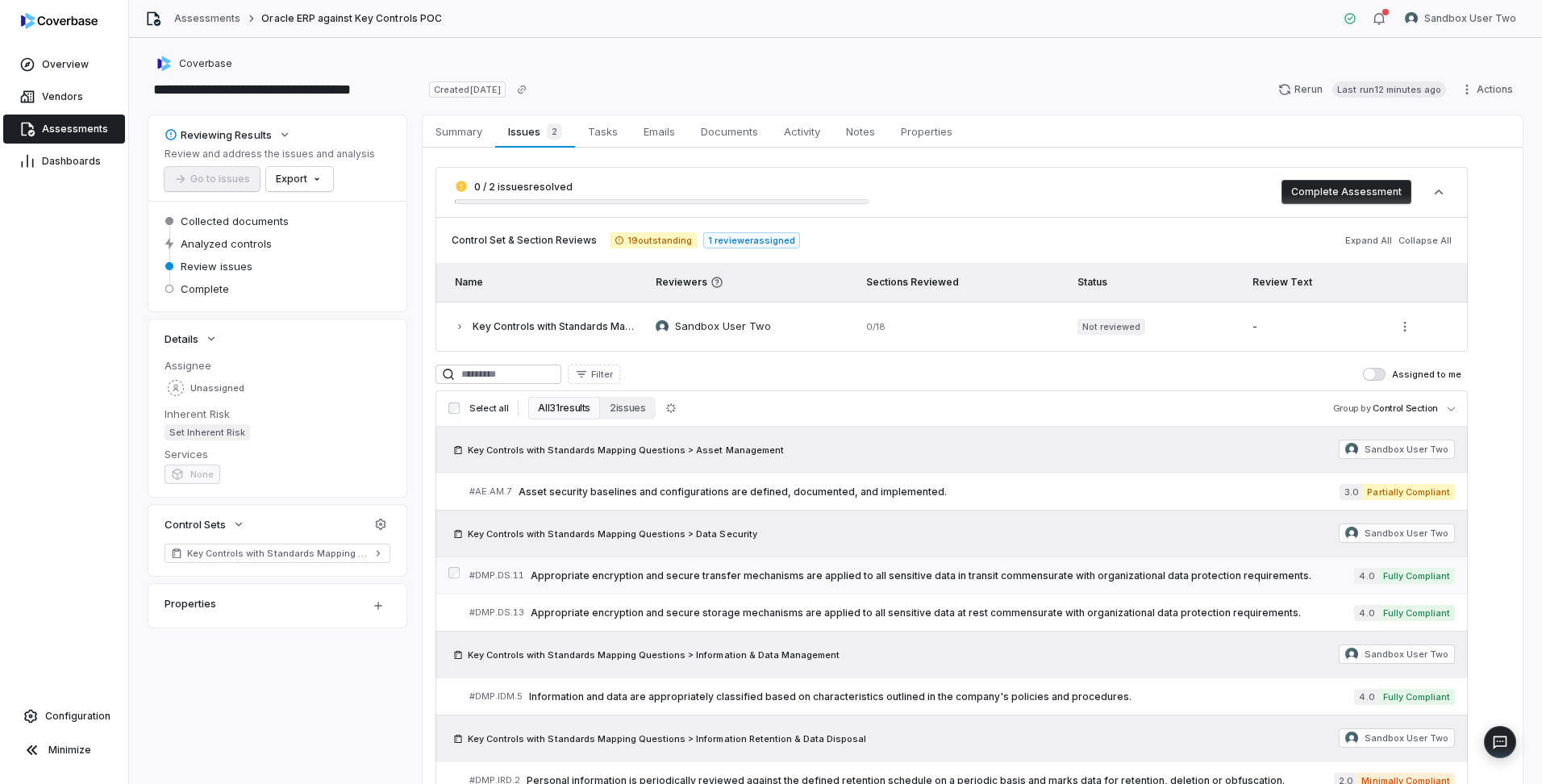
click at [1081, 581] on span "Appropriate encryption and secure transfer mechanisms are applied to all sensit…" at bounding box center [942, 576] width 823 height 13
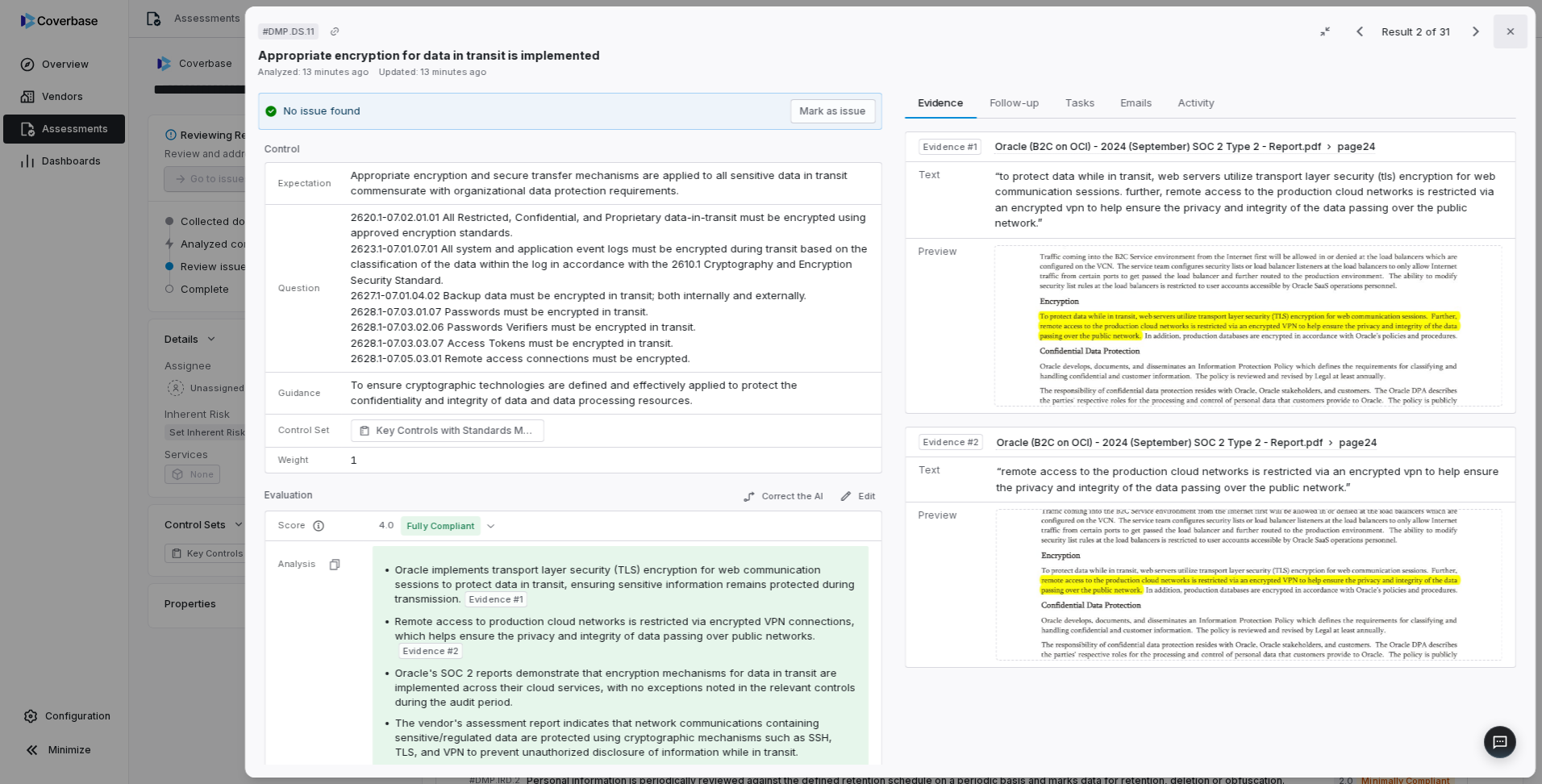
click at [1511, 30] on button "Close" at bounding box center [1511, 31] width 34 height 34
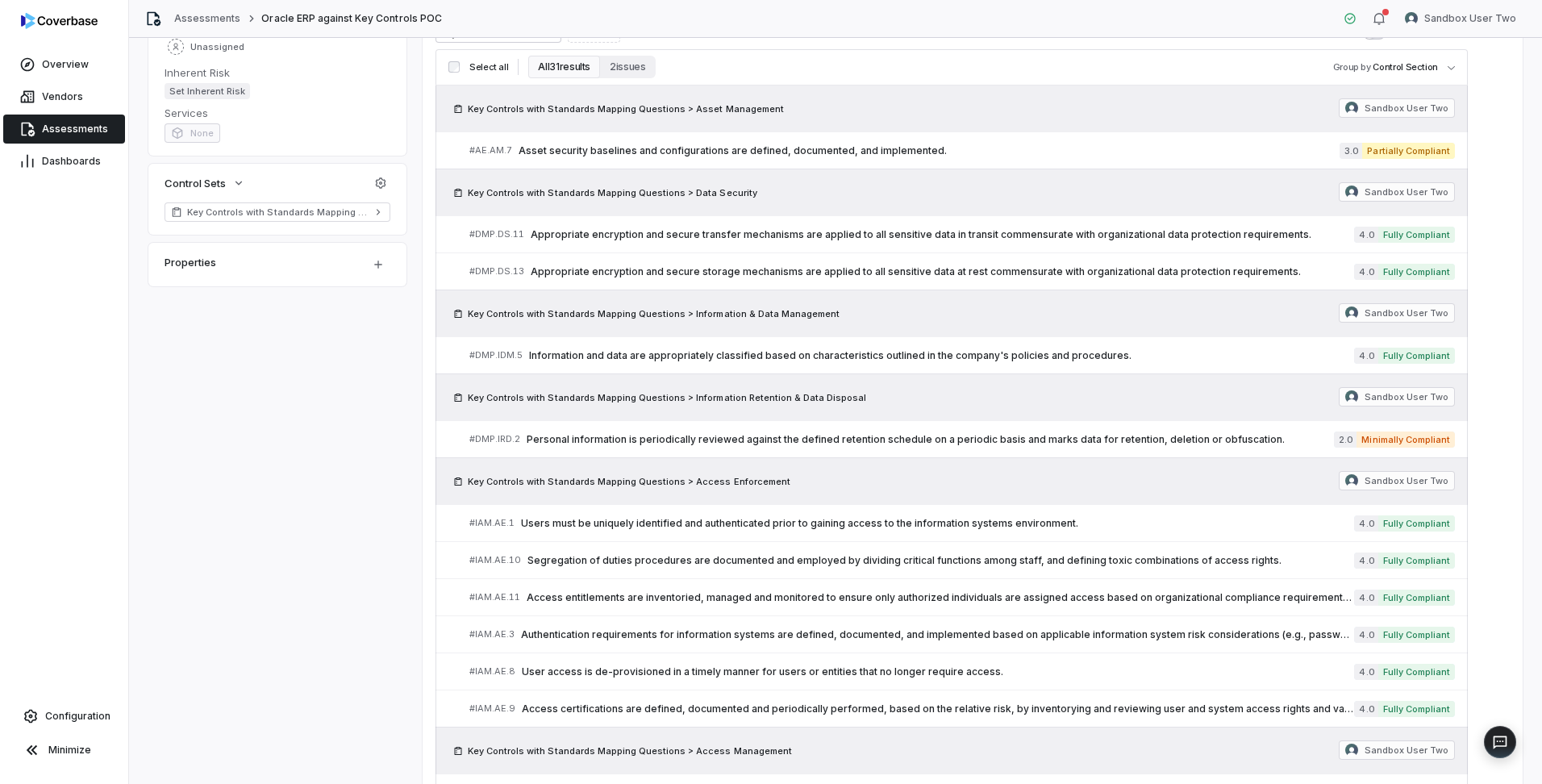
scroll to position [403, 0]
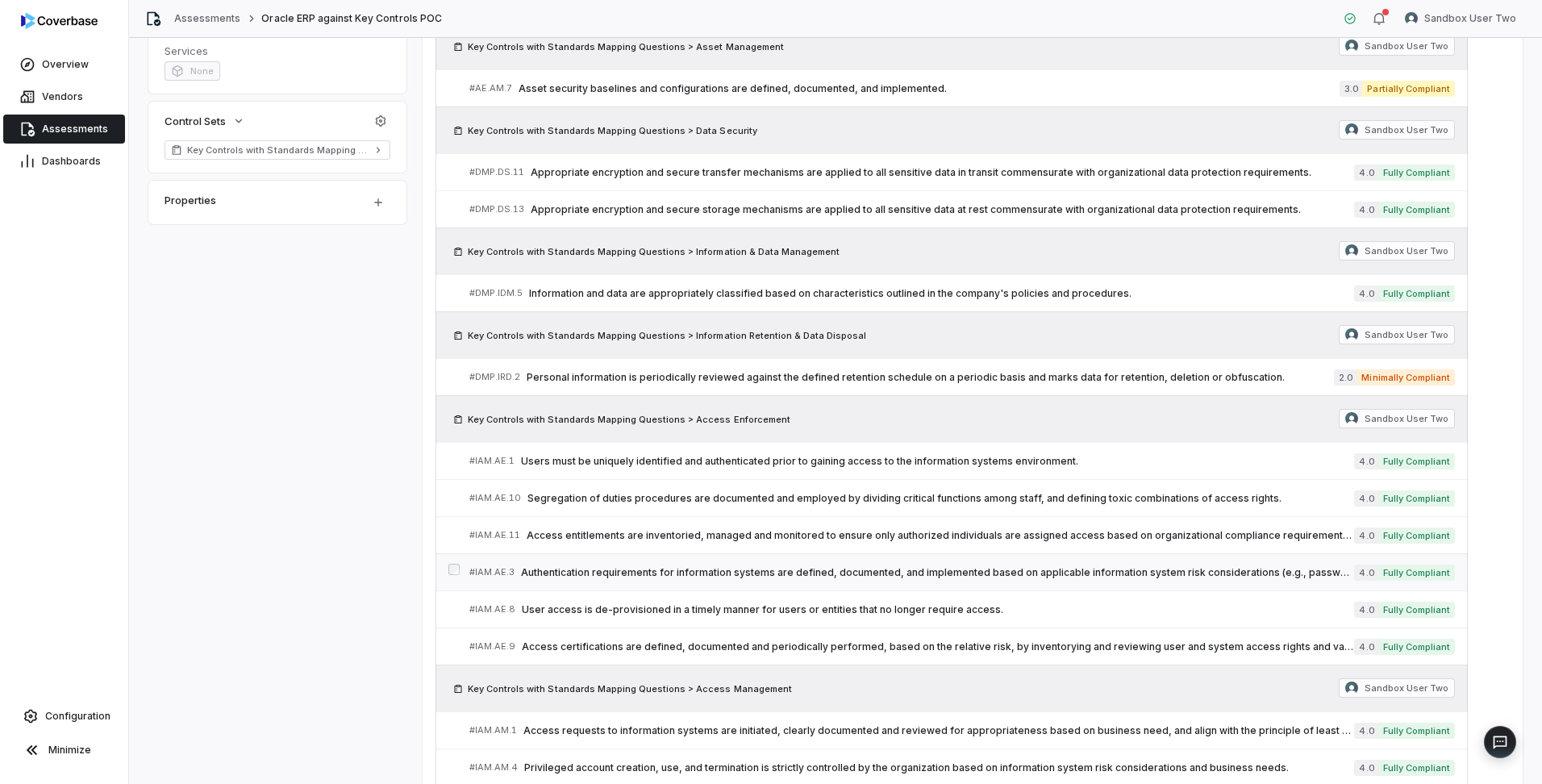
click at [678, 576] on span "Authentication requirements for information systems are defined, documented, an…" at bounding box center [938, 573] width 833 height 13
